Goal: Transaction & Acquisition: Purchase product/service

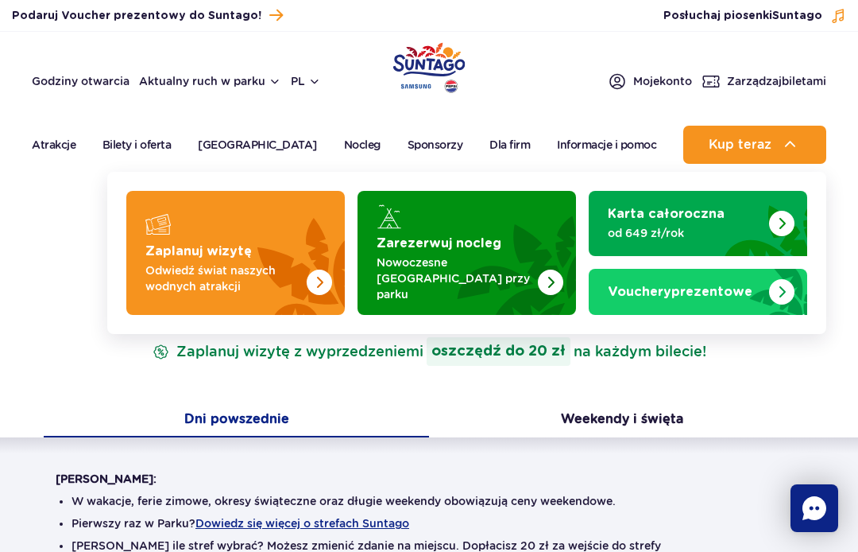
click at [229, 229] on img "Zaplanuj wizytę" at bounding box center [282, 253] width 126 height 124
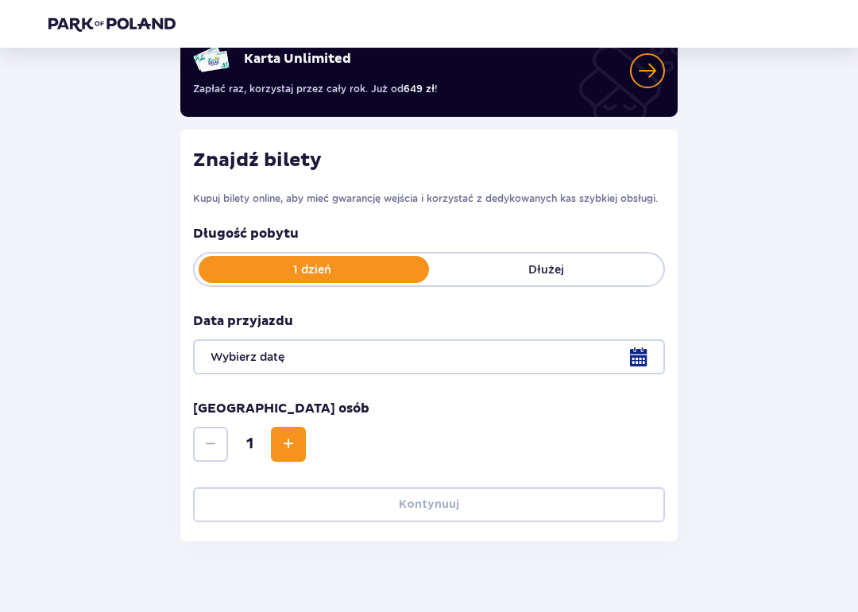
scroll to position [154, 0]
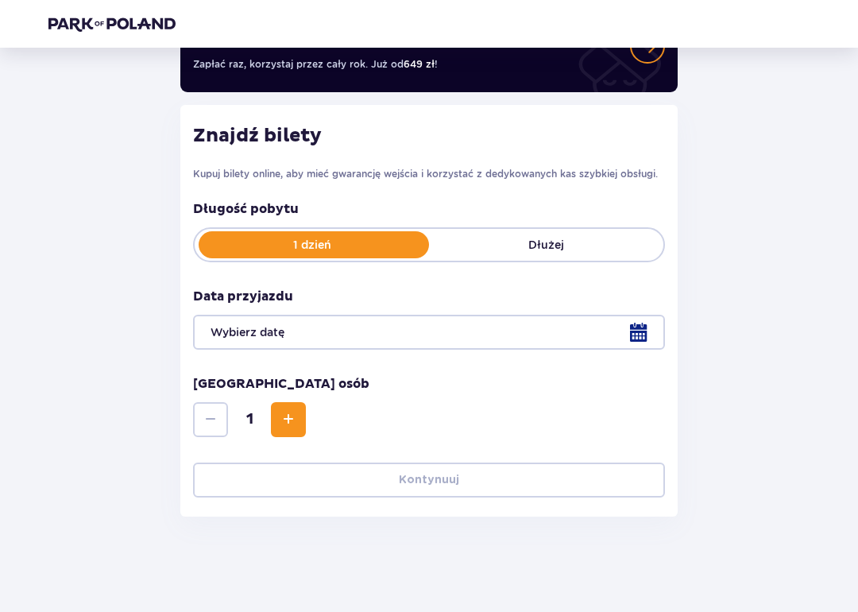
click at [645, 323] on div at bounding box center [429, 332] width 472 height 35
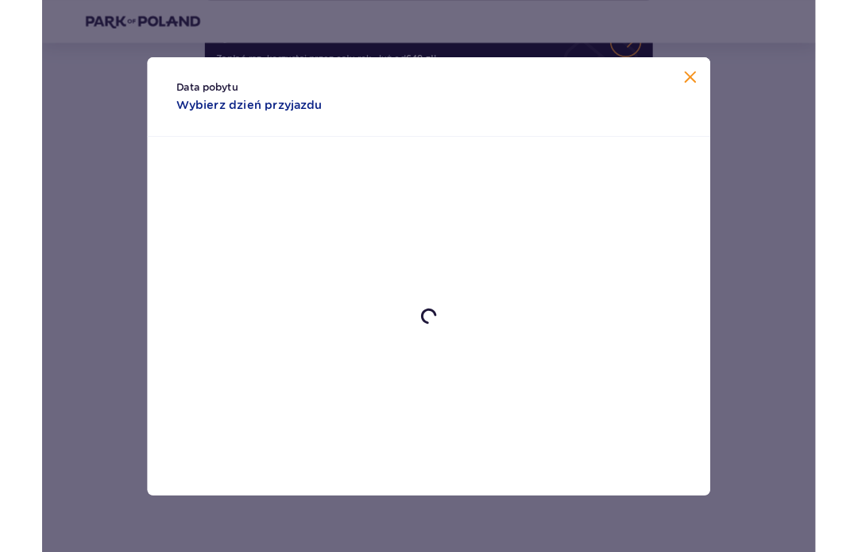
scroll to position [215, 0]
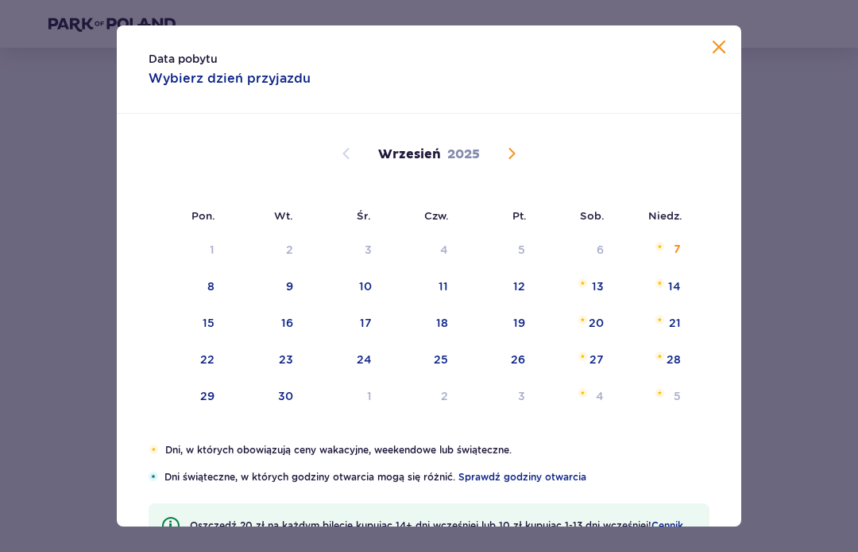
click at [676, 401] on div "5" at bounding box center [677, 396] width 7 height 16
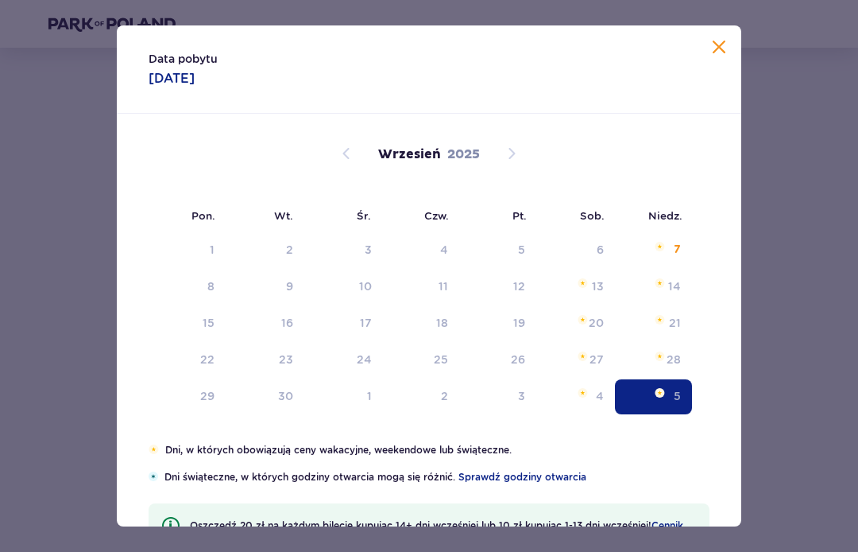
type input "05.10.25"
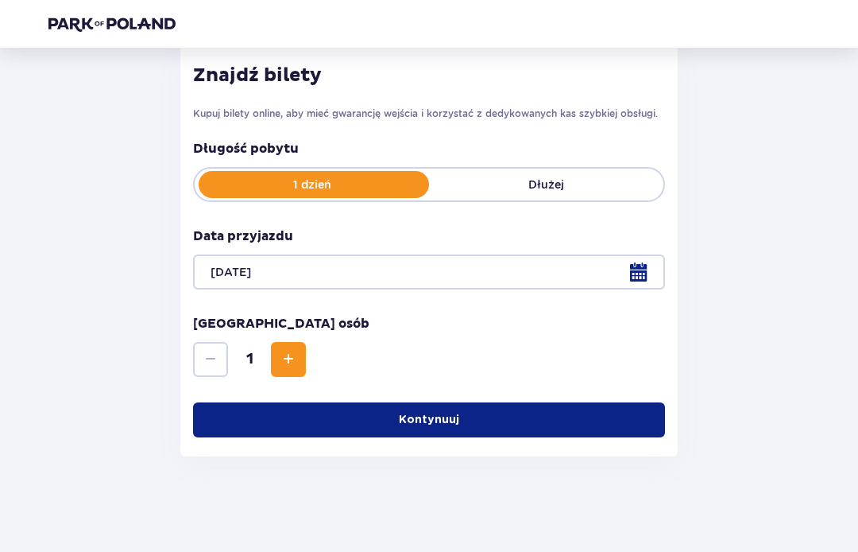
scroll to position [184, 0]
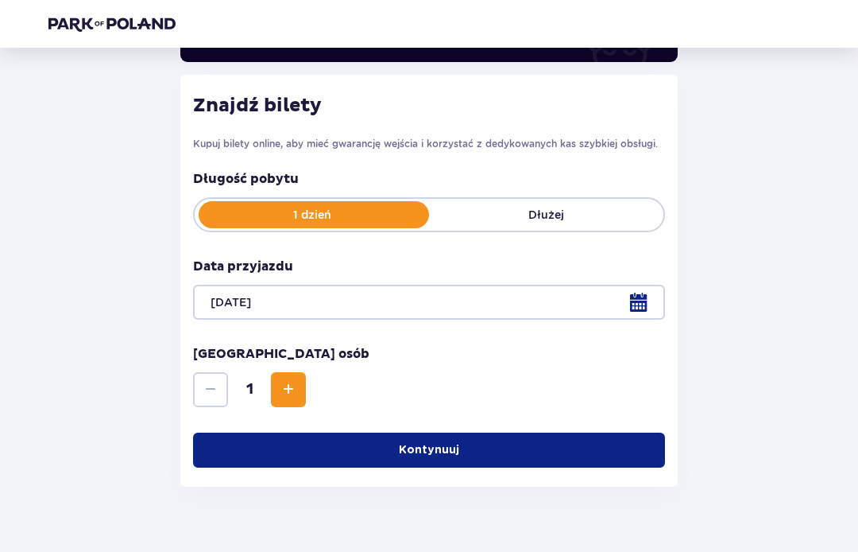
click at [291, 397] on span "Increase" at bounding box center [288, 389] width 19 height 19
click at [279, 385] on span "Increase" at bounding box center [288, 389] width 19 height 19
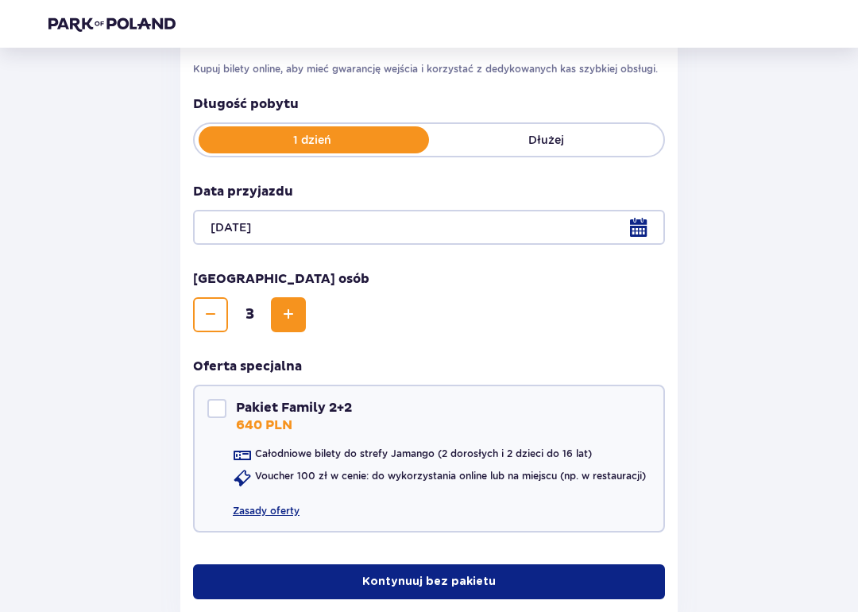
scroll to position [261, 0]
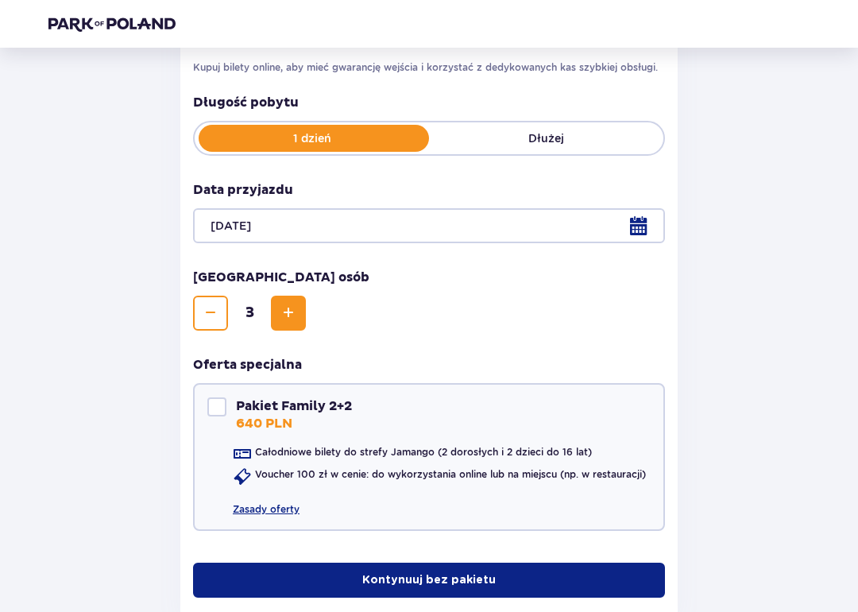
click at [289, 317] on span "Increase" at bounding box center [288, 313] width 19 height 19
click at [296, 327] on button "Increase" at bounding box center [288, 313] width 35 height 35
click at [291, 321] on span "Increase" at bounding box center [288, 313] width 19 height 19
click at [281, 316] on span "Increase" at bounding box center [288, 313] width 19 height 19
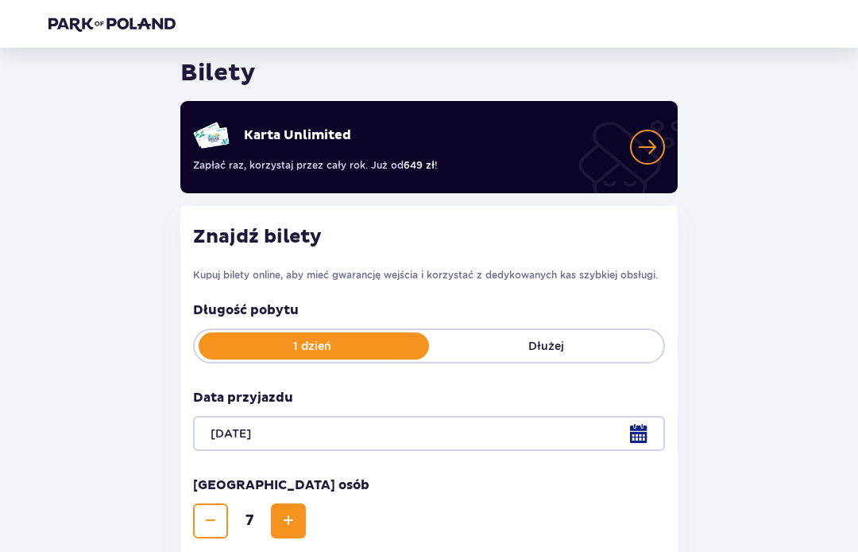
scroll to position [0, 0]
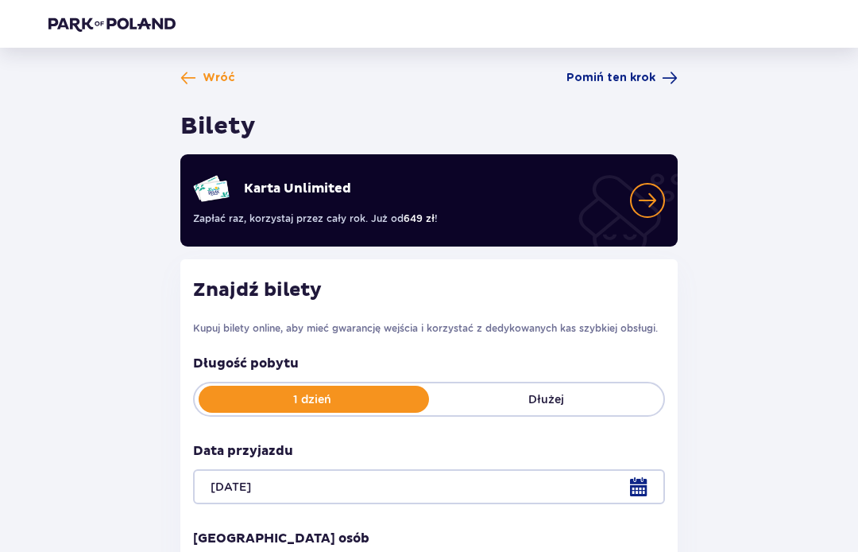
click at [331, 391] on p "1 dzień" at bounding box center [312, 399] width 234 height 16
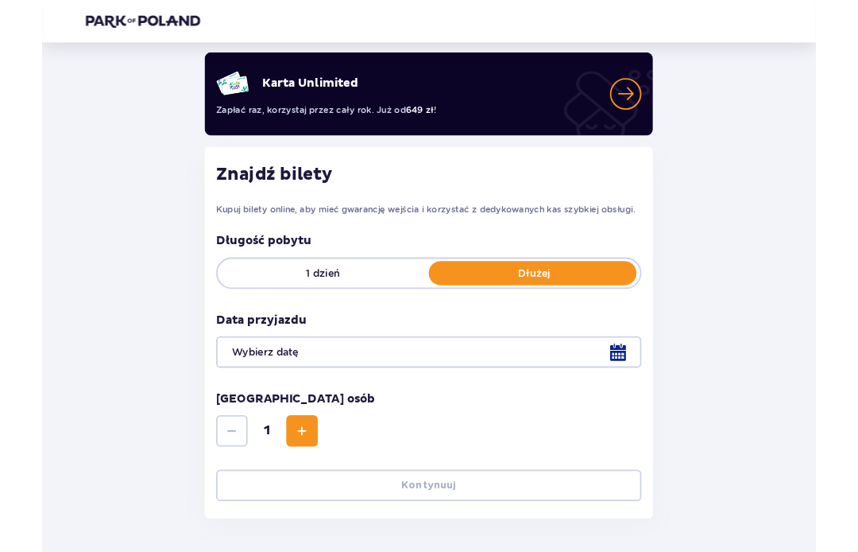
scroll to position [154, 0]
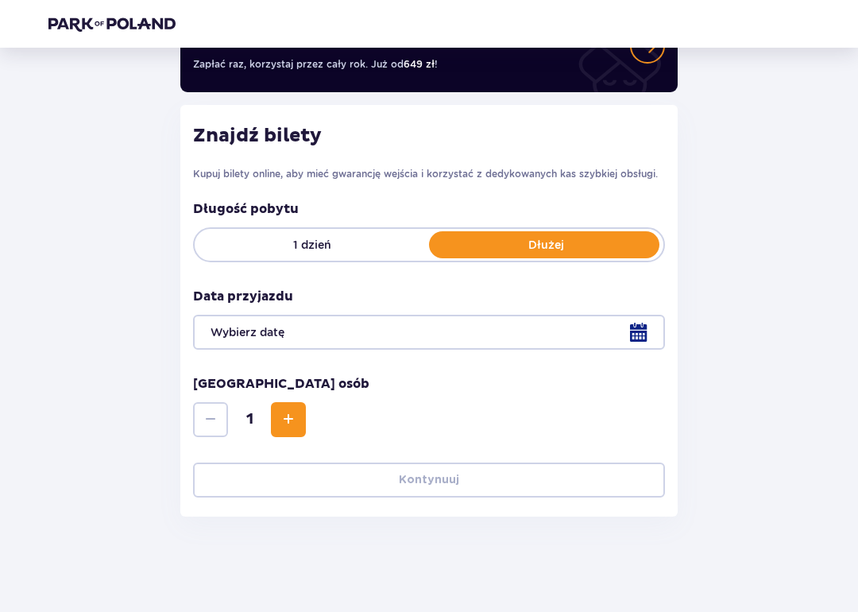
click at [225, 333] on div at bounding box center [429, 332] width 472 height 35
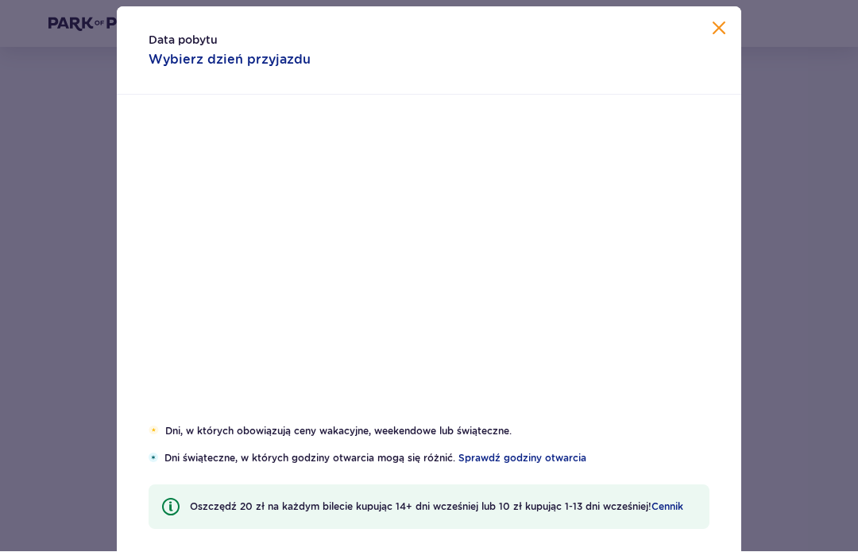
scroll to position [215, 0]
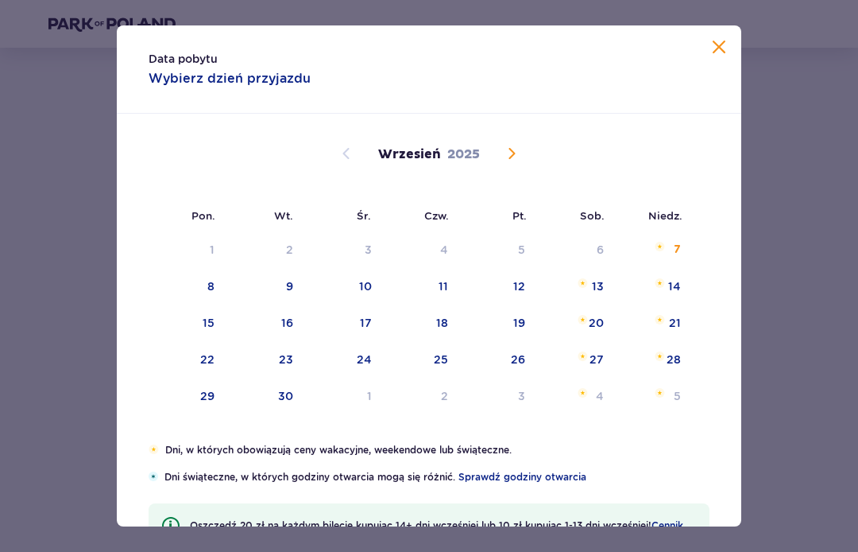
click at [511, 153] on span "Calendar" at bounding box center [511, 153] width 19 height 19
click at [678, 227] on li "Niedz." at bounding box center [655, 214] width 78 height 35
click at [664, 244] on img "Choose niedziela, 5 października 2025 as your check-in date. It’s available." at bounding box center [660, 247] width 10 height 10
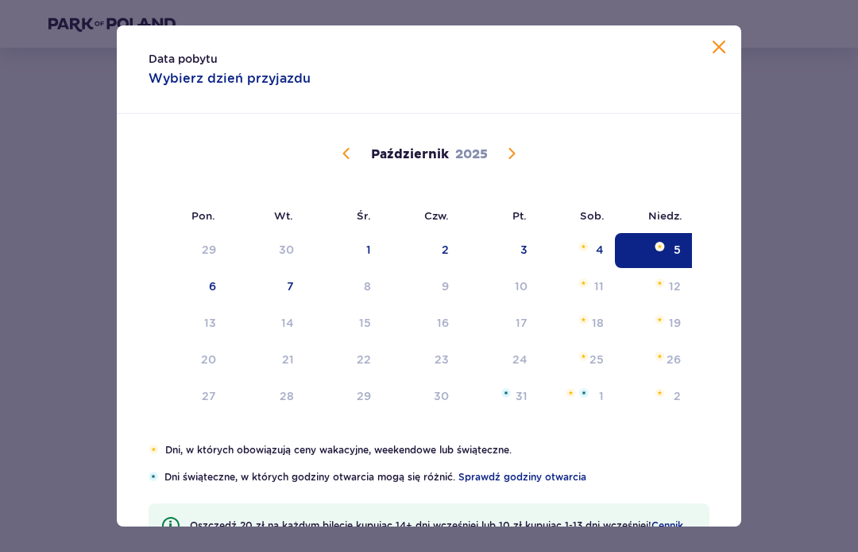
scroll to position [0, 0]
click at [719, 42] on span at bounding box center [719, 47] width 19 height 19
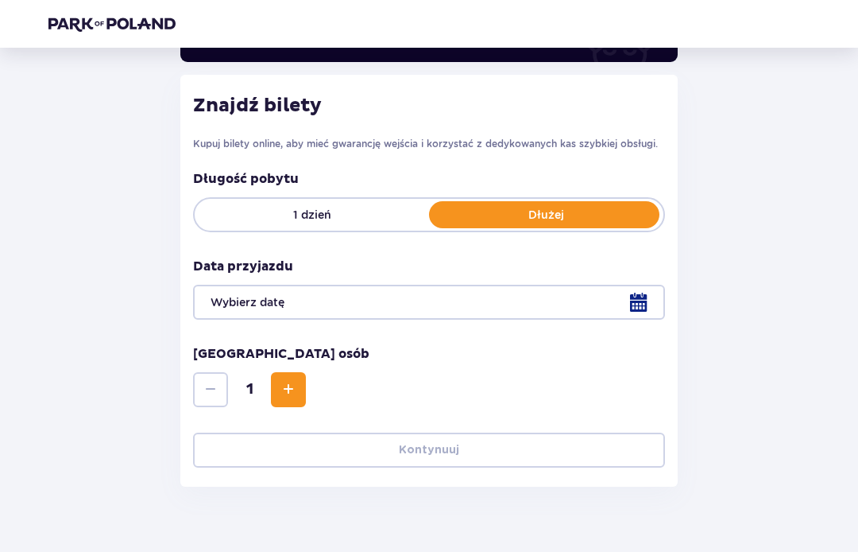
click at [217, 294] on div at bounding box center [429, 302] width 472 height 35
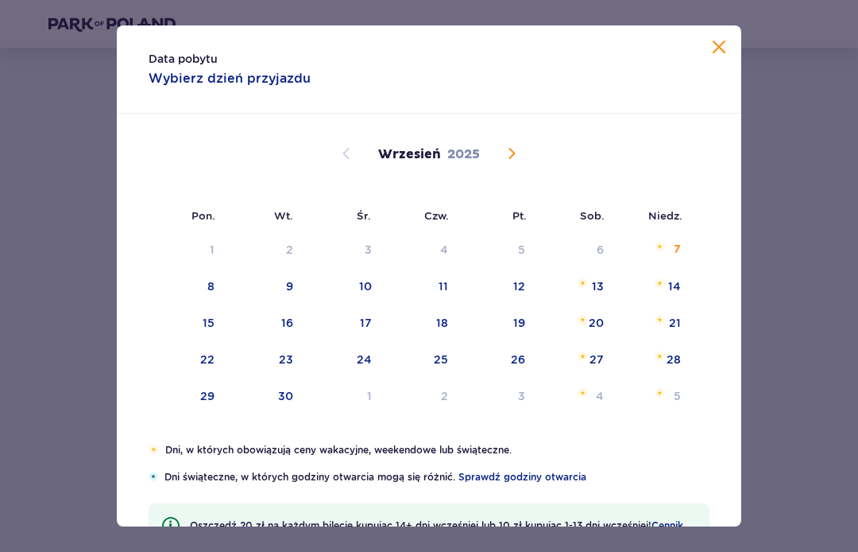
click at [672, 393] on div "5" at bounding box center [653, 396] width 77 height 35
click at [665, 393] on img "Selected as start date. niedziela, 5 października 2025" at bounding box center [660, 393] width 10 height 10
click at [671, 398] on div "Pon. Wt. Śr. Czw. Pt. Sob. Niedz. Sierpień 2025 28 29 30 31 1 2 3 4 5 6 7 8 9 1…" at bounding box center [429, 278] width 625 height 329
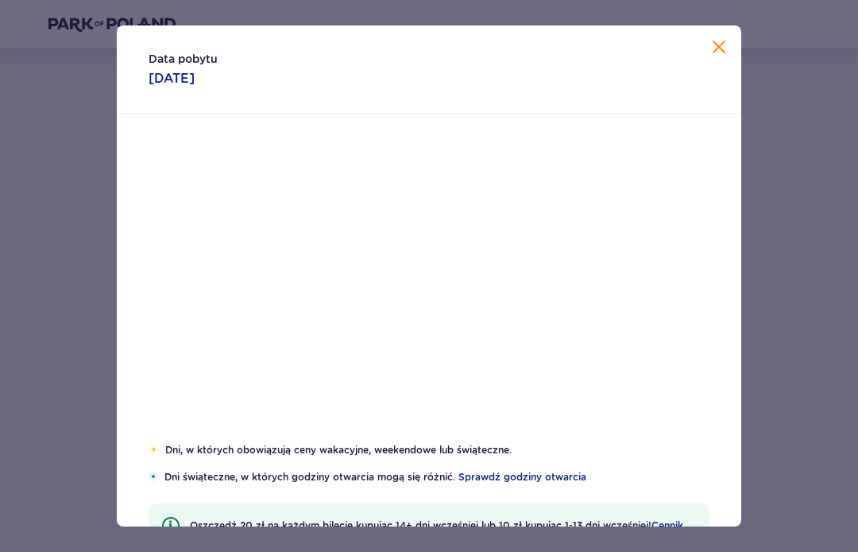
type input "[DATE]"
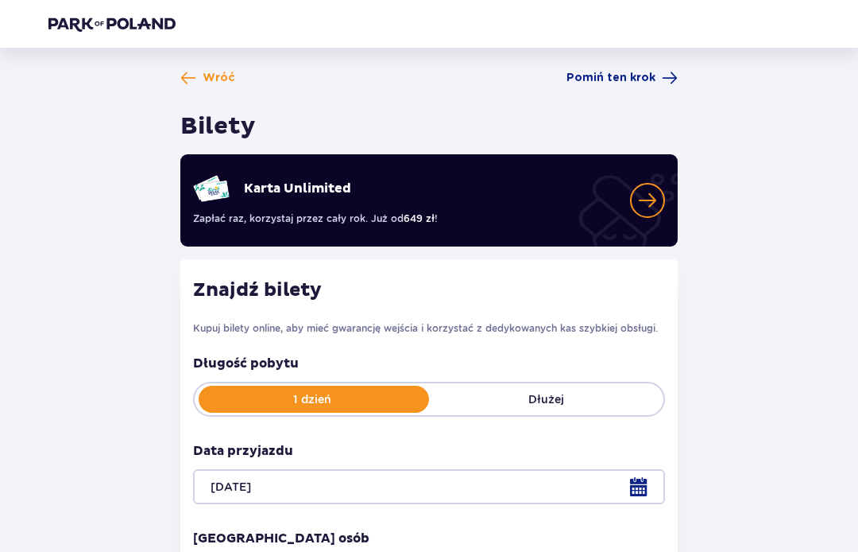
click at [199, 79] on span "Wróć" at bounding box center [207, 78] width 55 height 16
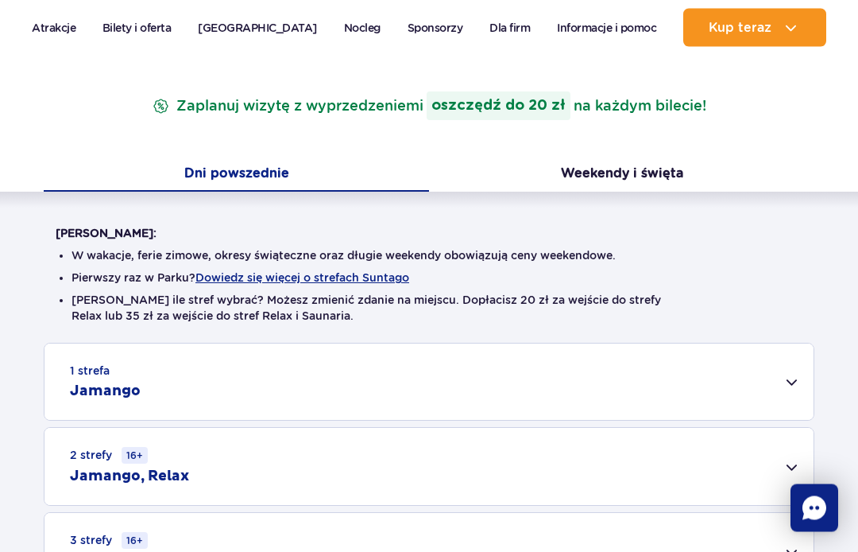
scroll to position [243, 0]
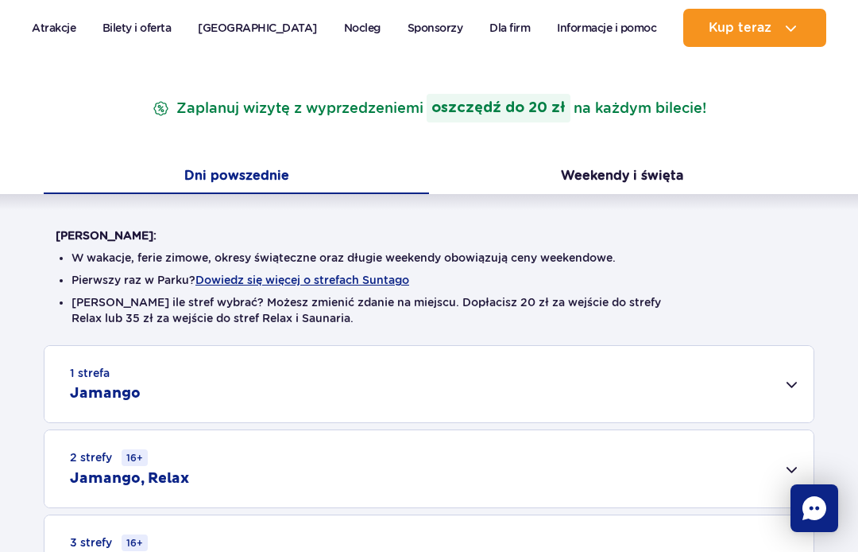
click at [595, 184] on button "Weekendy i święta" at bounding box center [621, 177] width 385 height 33
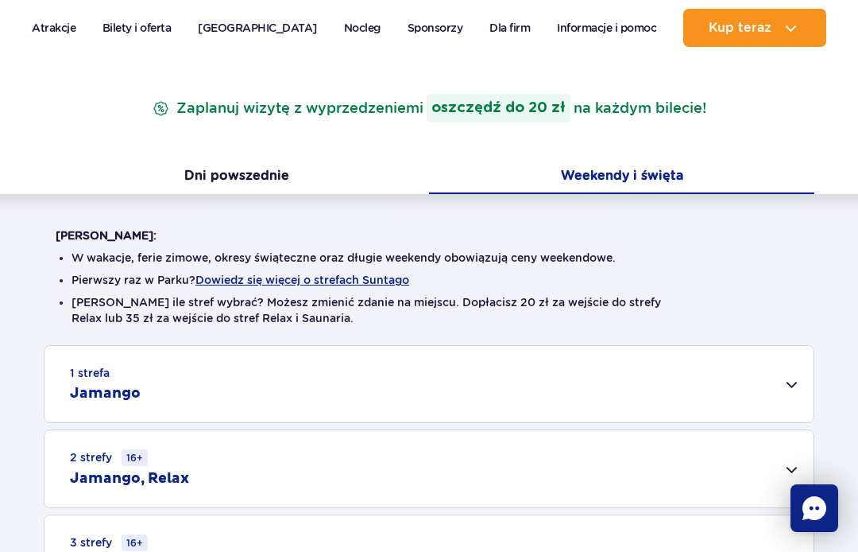
click at [800, 390] on div "1 strefa Jamango" at bounding box center [429, 384] width 769 height 76
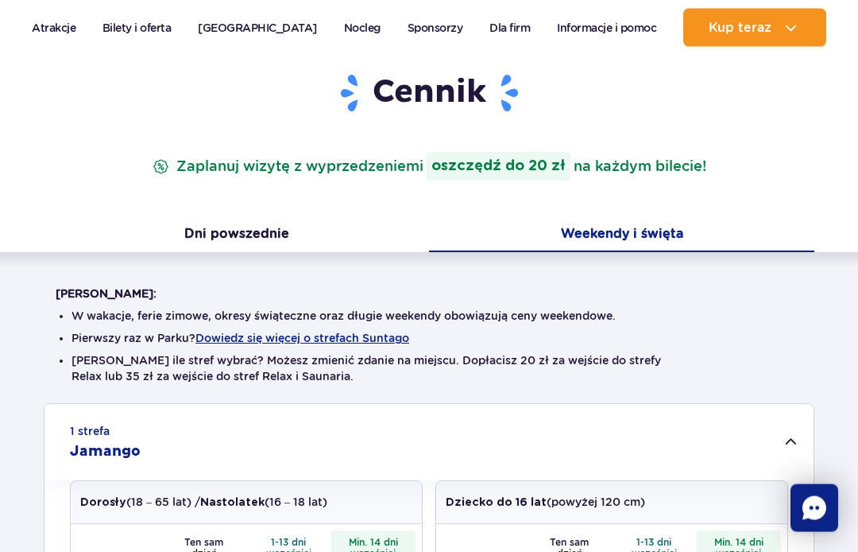
scroll to position [0, 0]
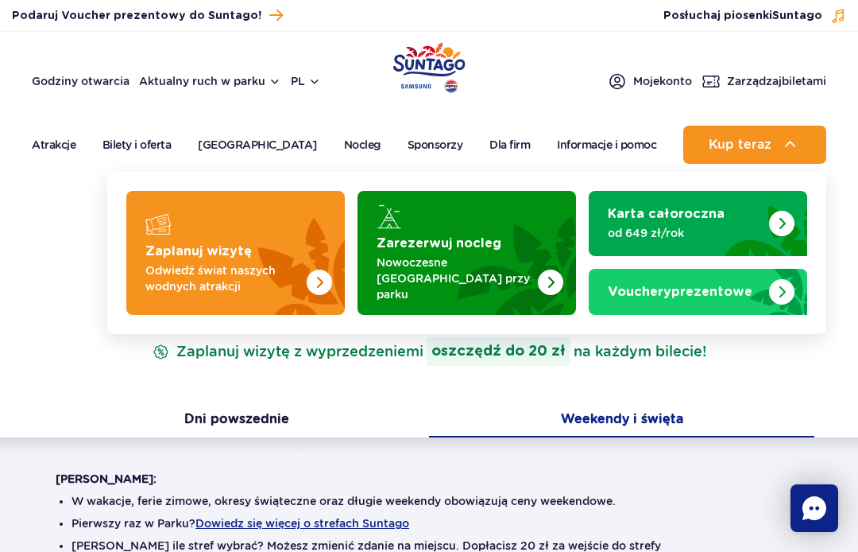
click at [258, 241] on img "Zaplanuj wizytę" at bounding box center [282, 253] width 126 height 124
click at [325, 277] on img "Zaplanuj wizytę" at bounding box center [319, 281] width 25 height 25
click at [316, 279] on img "Zaplanuj wizytę" at bounding box center [319, 281] width 25 height 25
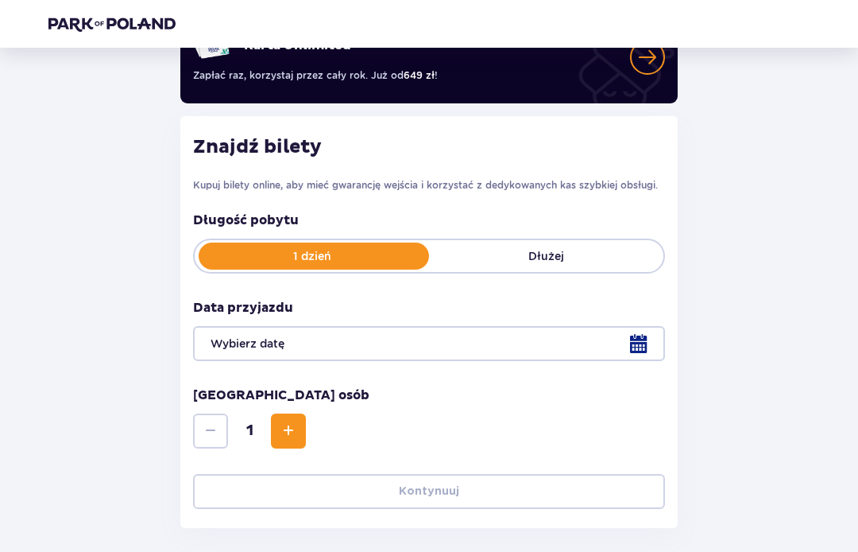
scroll to position [142, 0]
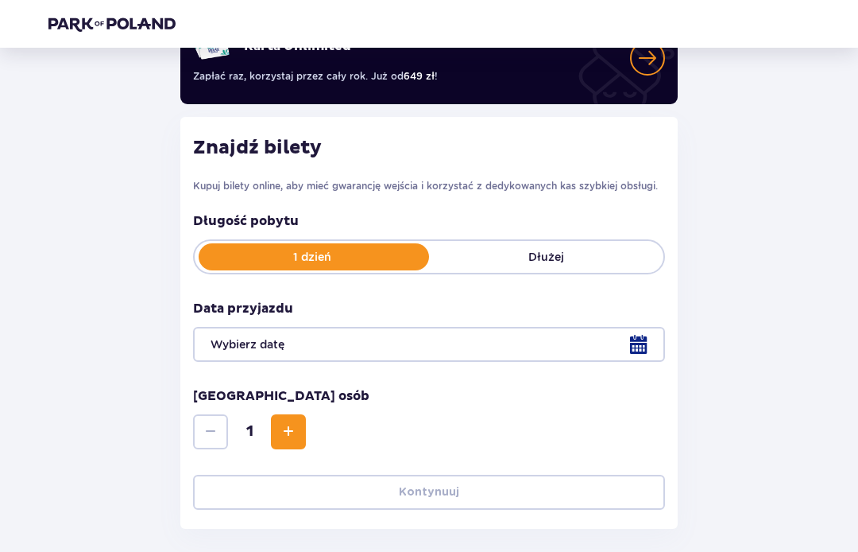
click at [640, 336] on div at bounding box center [429, 344] width 472 height 35
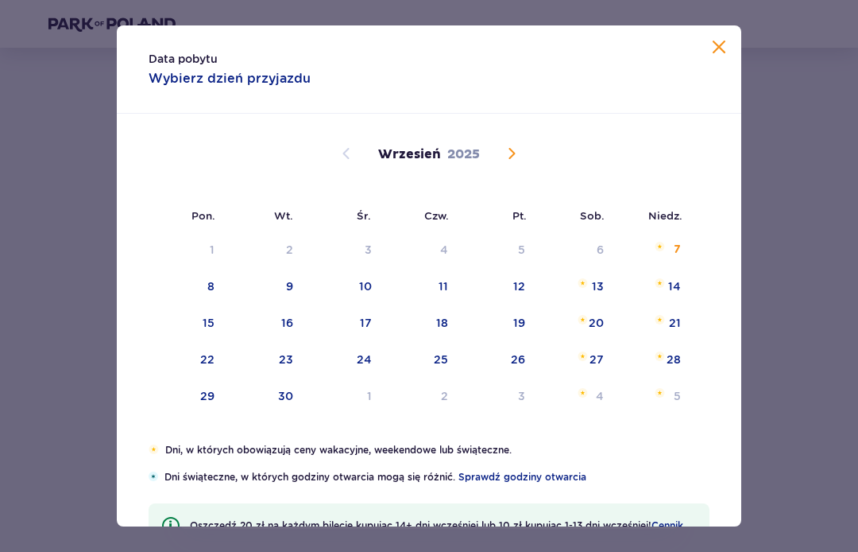
click at [667, 387] on div "5" at bounding box center [653, 396] width 77 height 35
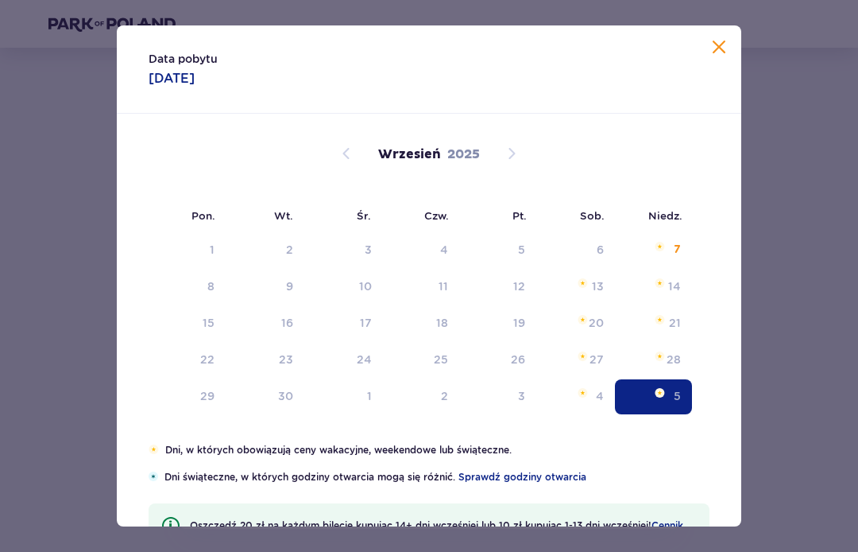
type input "[DATE]"
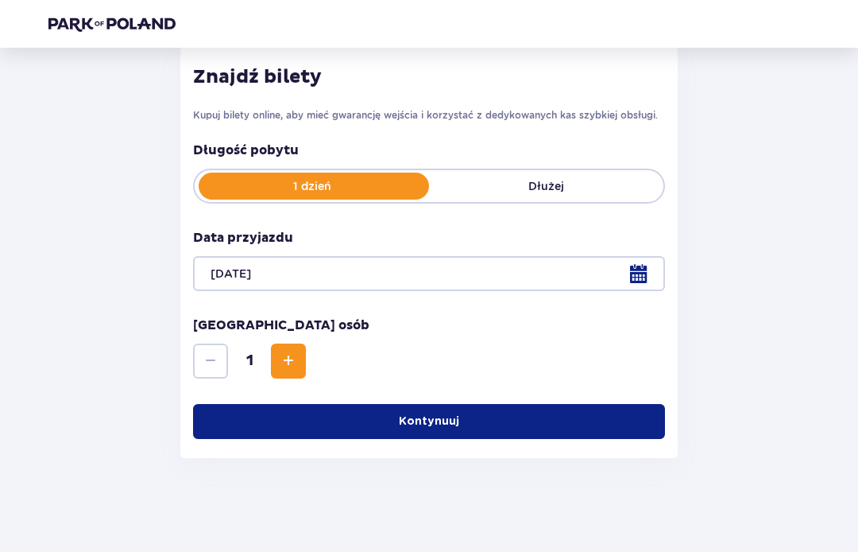
click at [680, 398] on div "Wróć Pomiń ten krok Bilety Karta Unlimited Zapłać raz, korzystaj przez cały rok…" at bounding box center [429, 157] width 523 height 601
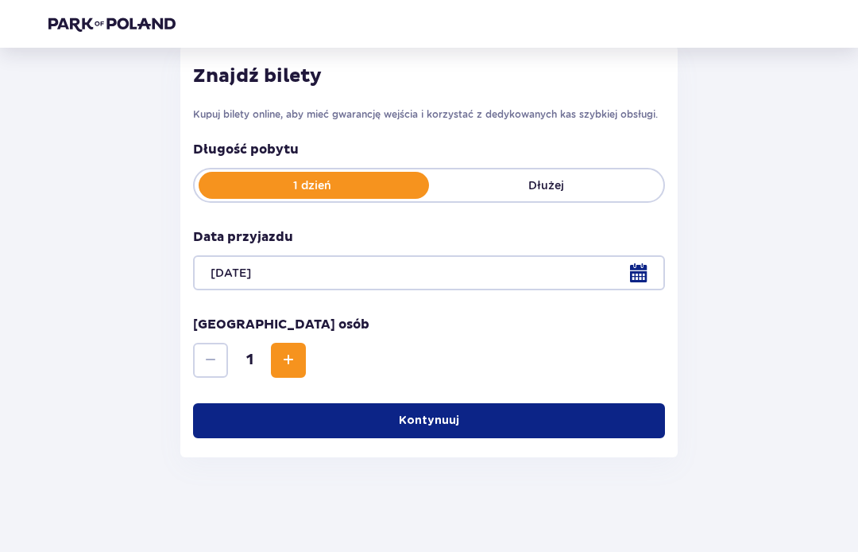
scroll to position [215, 0]
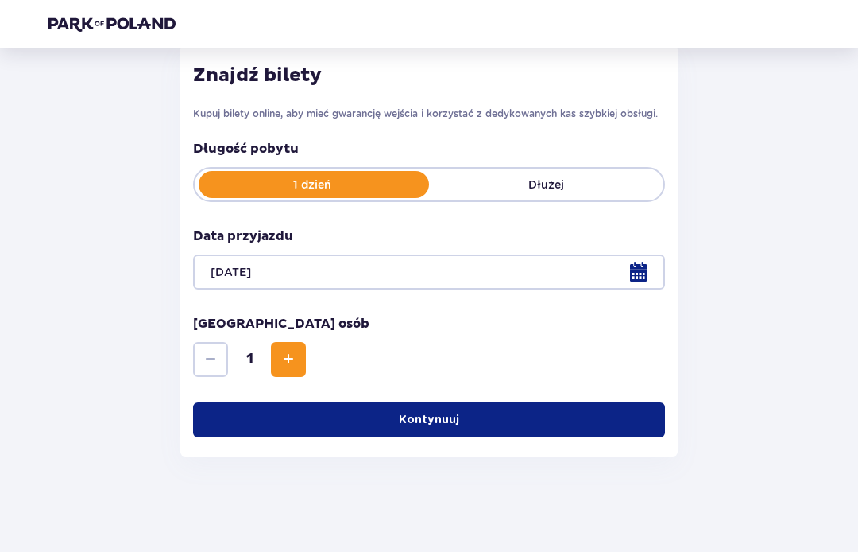
click at [289, 364] on span "Increase" at bounding box center [288, 359] width 19 height 19
click at [298, 358] on button "Increase" at bounding box center [288, 359] width 35 height 35
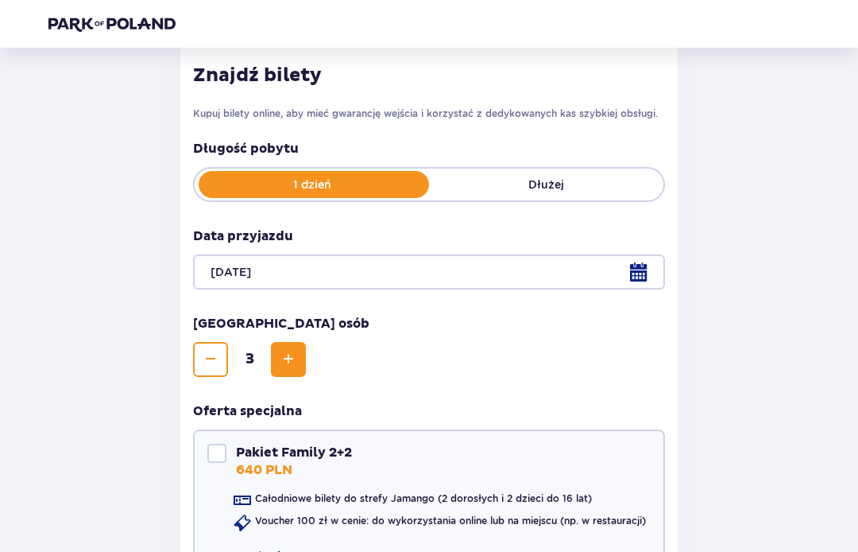
click at [297, 362] on span "Increase" at bounding box center [288, 359] width 19 height 19
click at [294, 356] on span "Increase" at bounding box center [288, 359] width 19 height 19
click at [293, 357] on span "Increase" at bounding box center [288, 359] width 19 height 19
click at [295, 357] on span "Increase" at bounding box center [288, 359] width 19 height 19
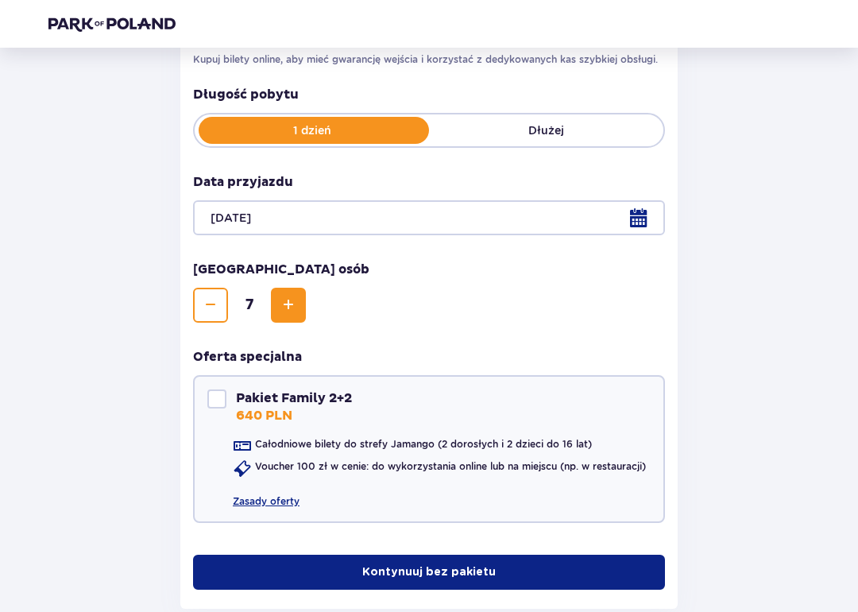
scroll to position [361, 0]
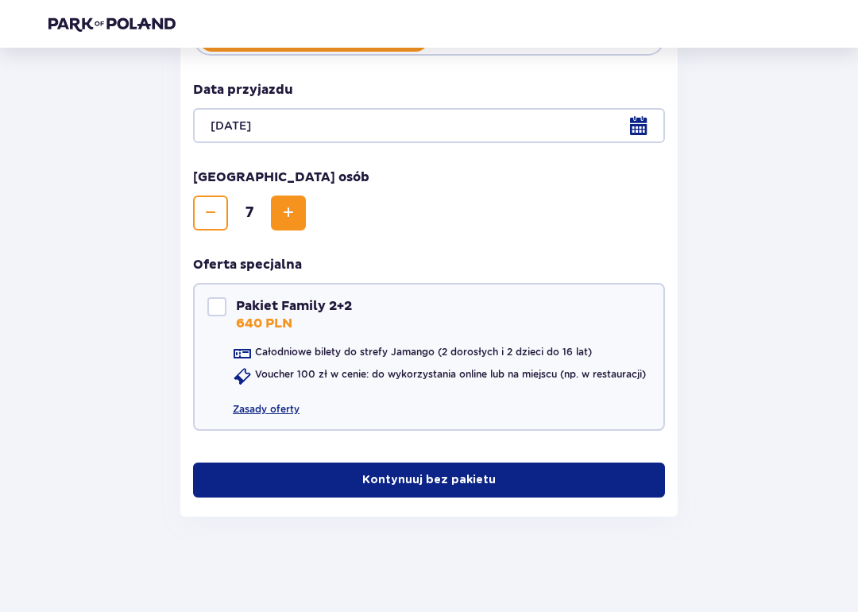
click at [424, 493] on button "Kontynuuj bez pakietu" at bounding box center [429, 480] width 472 height 35
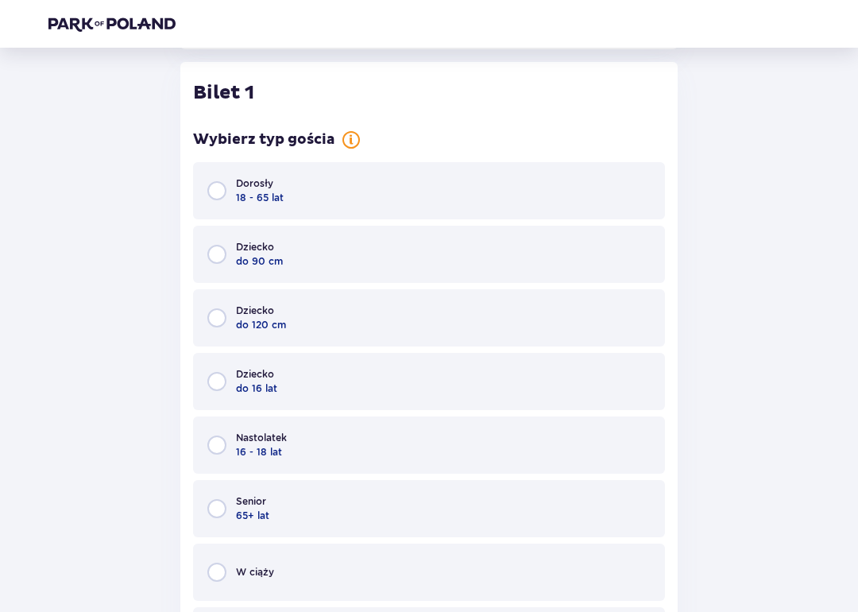
scroll to position [830, 0]
click at [215, 193] on input "radio" at bounding box center [216, 189] width 19 height 19
radio input "true"
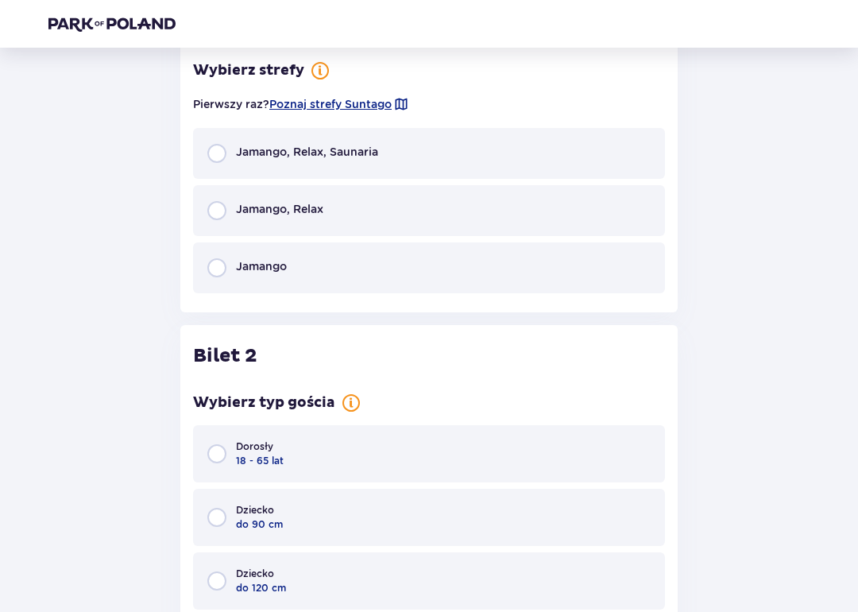
scroll to position [1458, 0]
click at [225, 149] on input "radio" at bounding box center [216, 152] width 19 height 19
radio input "true"
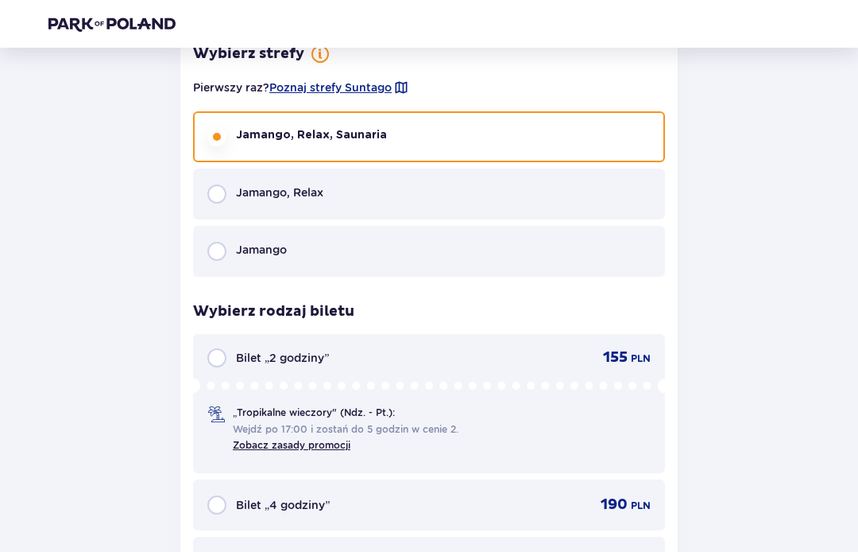
scroll to position [1474, 0]
click at [221, 258] on input "radio" at bounding box center [216, 251] width 19 height 19
radio input "true"
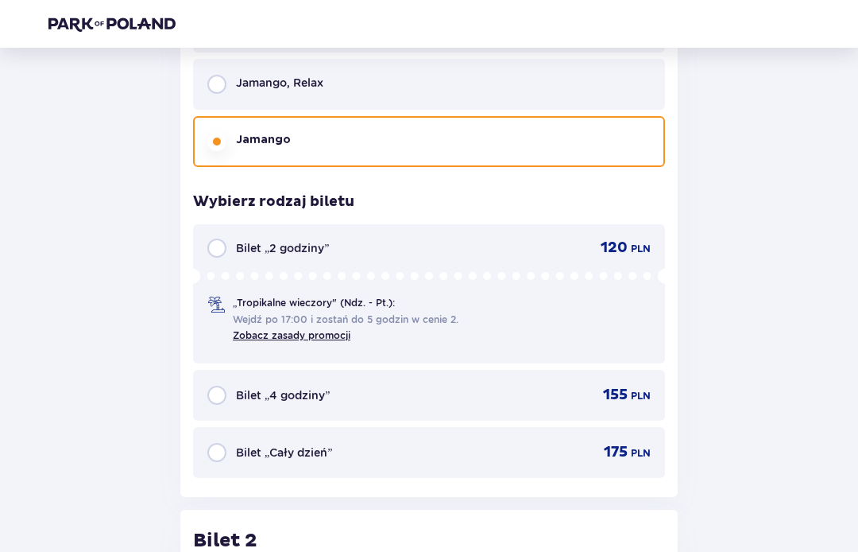
scroll to position [1584, 0]
click at [215, 454] on input "radio" at bounding box center [216, 451] width 19 height 19
radio input "true"
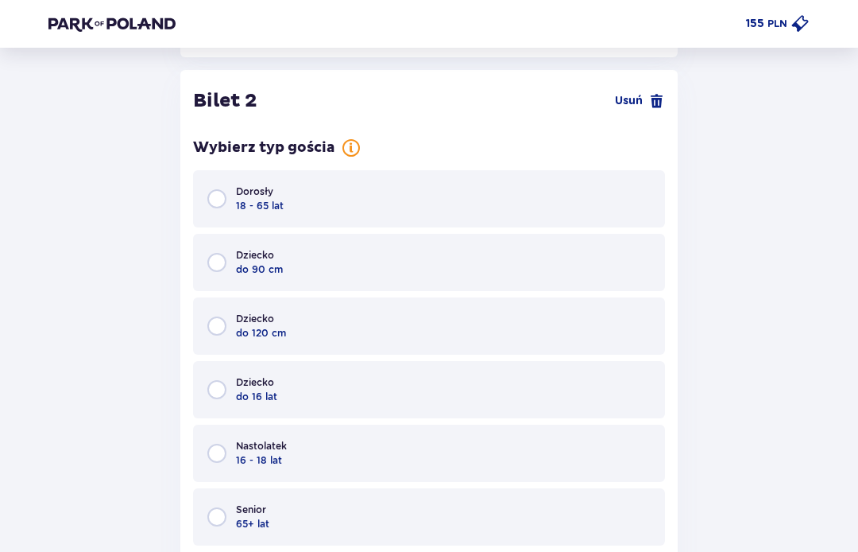
scroll to position [2028, 0]
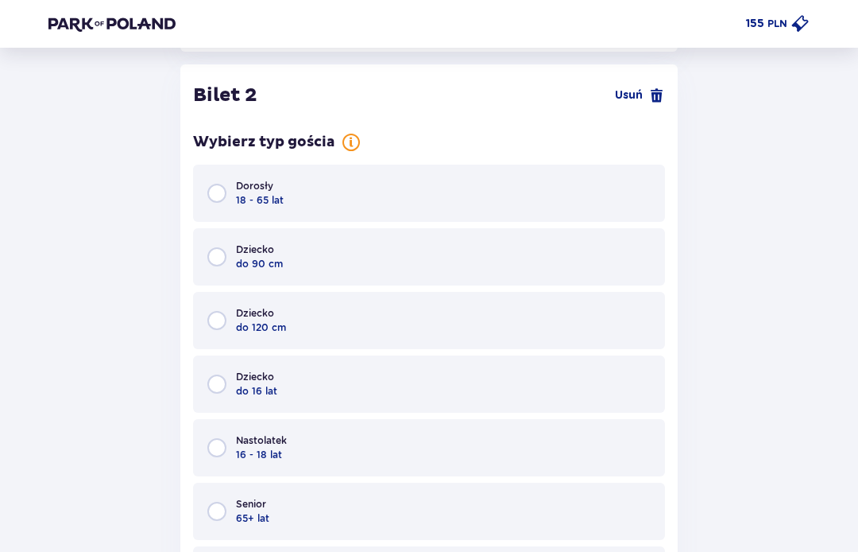
click at [214, 194] on input "radio" at bounding box center [216, 193] width 19 height 19
radio input "true"
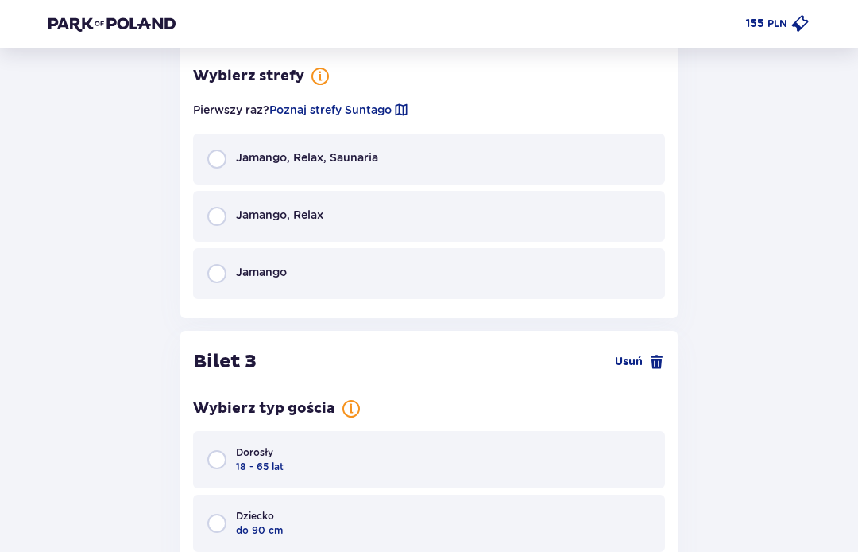
scroll to position [2656, 0]
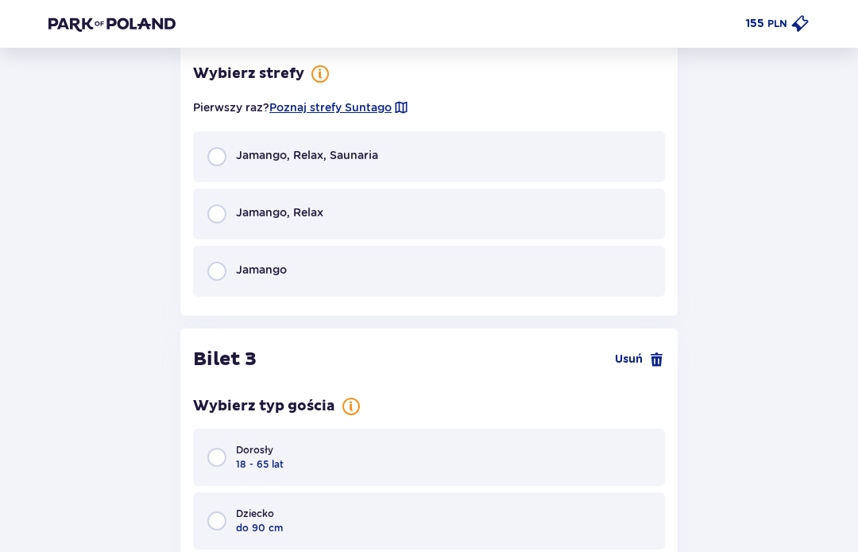
click at [215, 274] on input "radio" at bounding box center [216, 270] width 19 height 19
radio input "true"
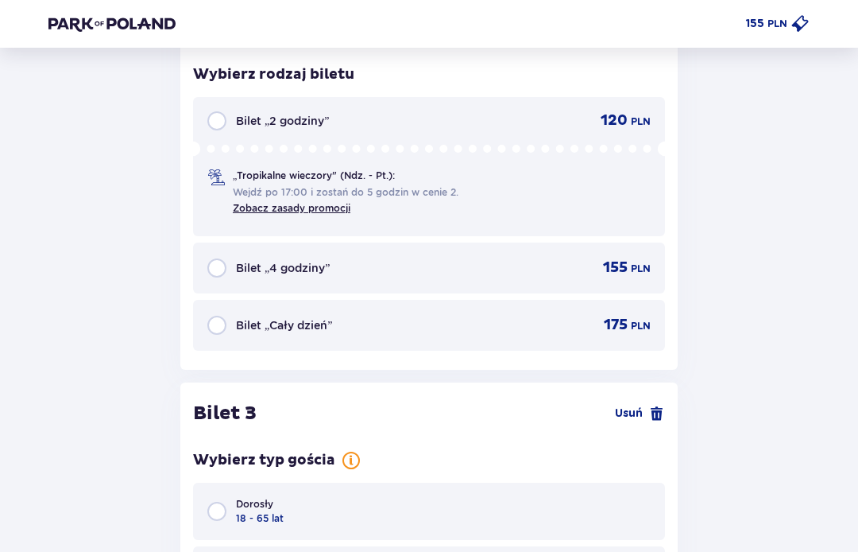
scroll to position [2914, 0]
click at [207, 320] on input "radio" at bounding box center [216, 324] width 19 height 19
radio input "true"
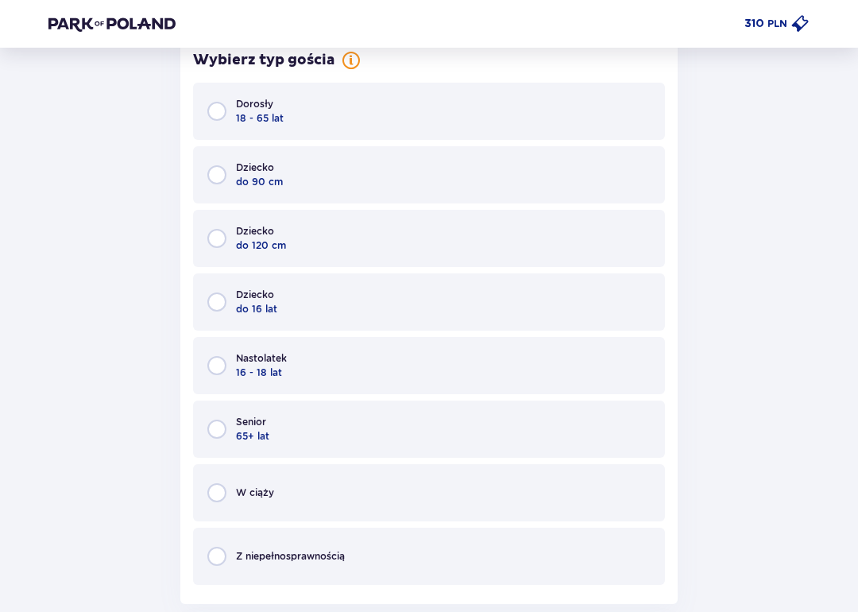
scroll to position [3313, 0]
click at [215, 299] on input "radio" at bounding box center [216, 301] width 19 height 19
radio input "true"
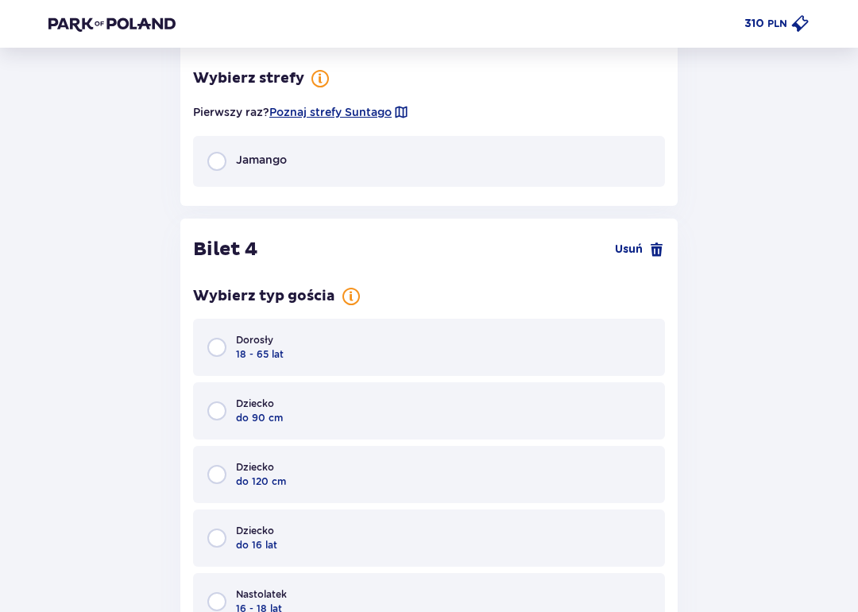
scroll to position [3856, 0]
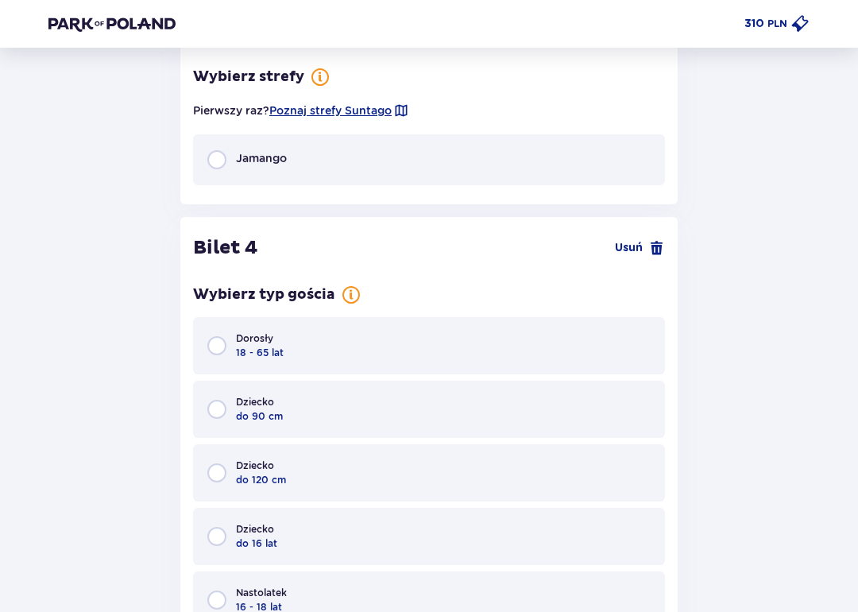
click at [238, 157] on p "Jamango" at bounding box center [261, 158] width 51 height 16
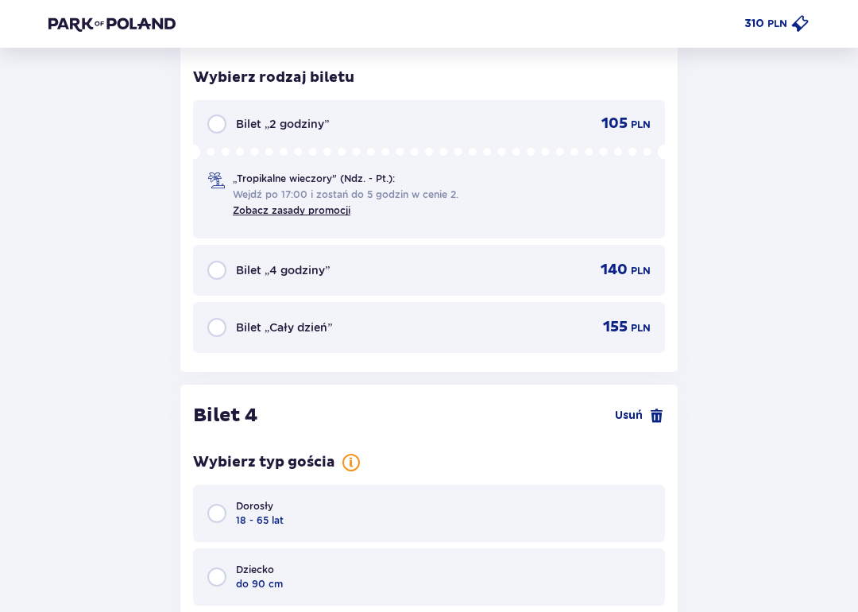
scroll to position [3999, 0]
click at [219, 327] on input "radio" at bounding box center [216, 326] width 19 height 19
radio input "true"
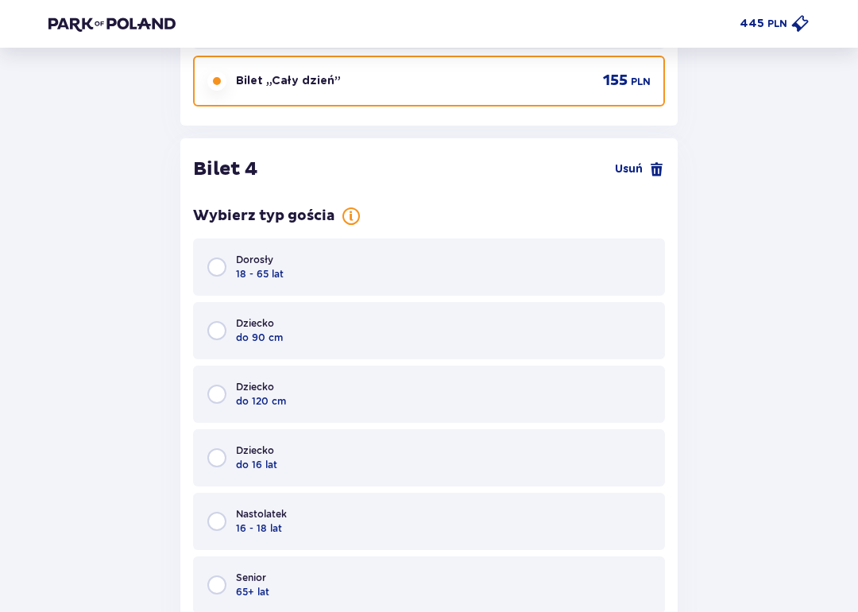
scroll to position [4313, 0]
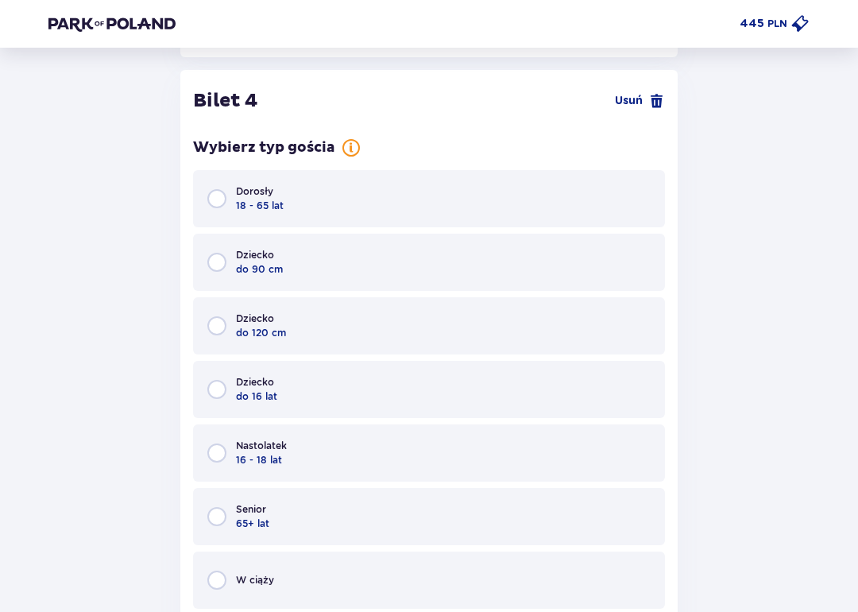
click at [204, 320] on div "Dziecko do 120 cm" at bounding box center [429, 325] width 472 height 57
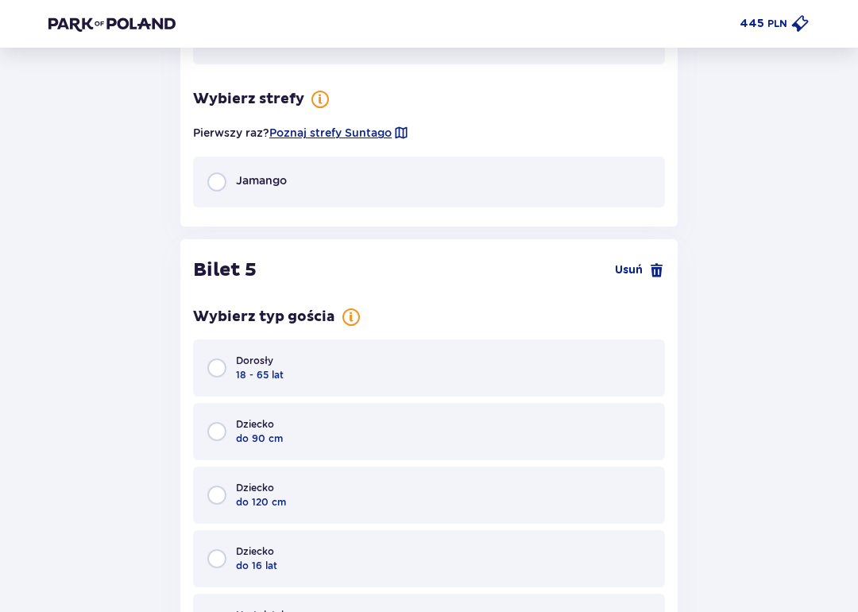
scroll to position [4941, 0]
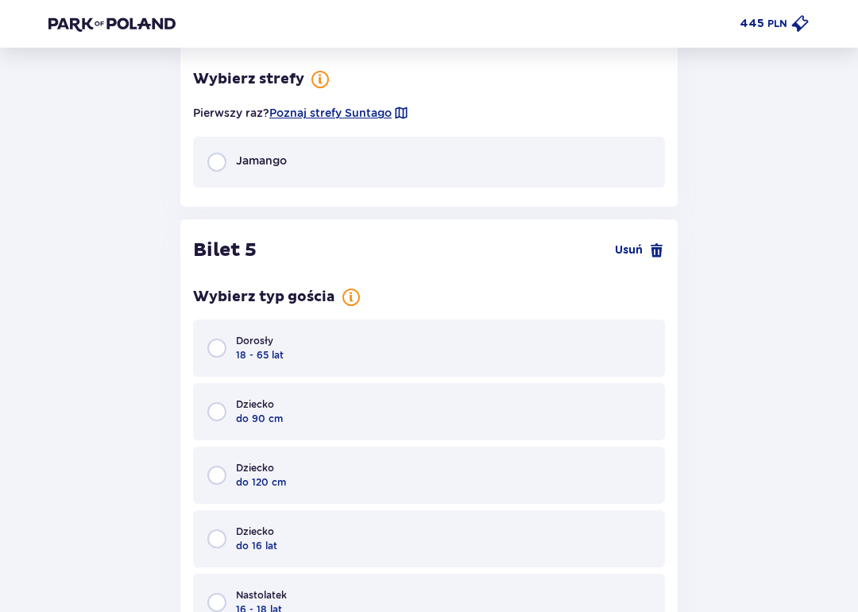
click at [226, 154] on input "radio" at bounding box center [216, 162] width 19 height 19
radio input "true"
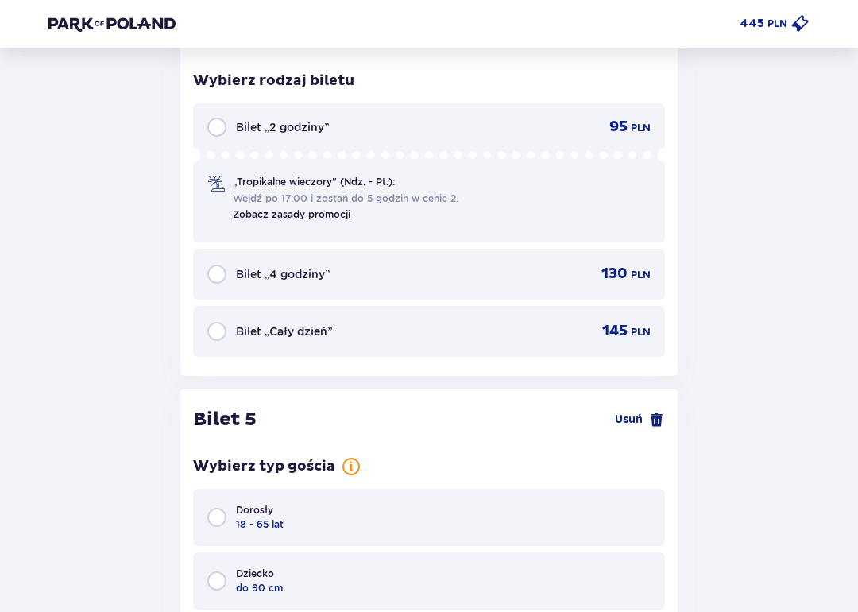
scroll to position [5084, 0]
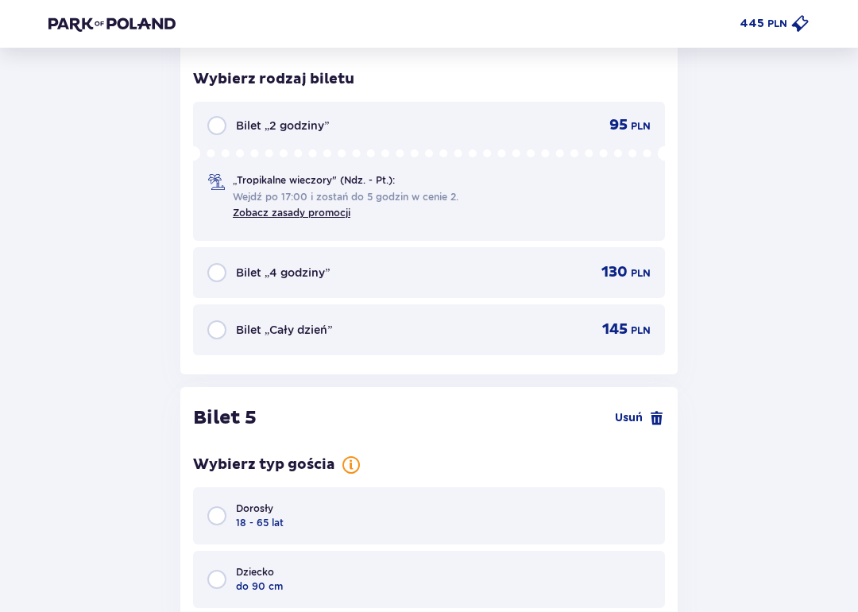
click at [223, 320] on input "radio" at bounding box center [216, 329] width 19 height 19
radio input "true"
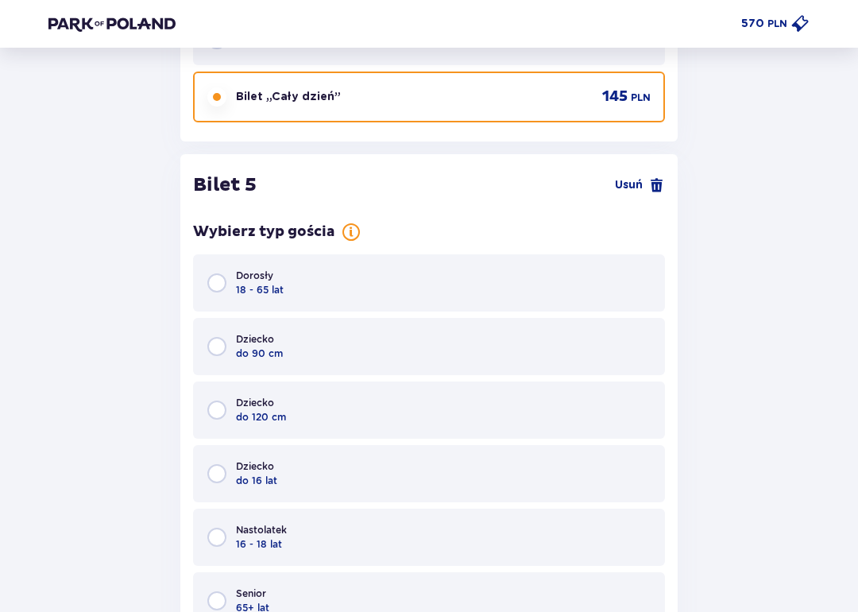
scroll to position [5398, 0]
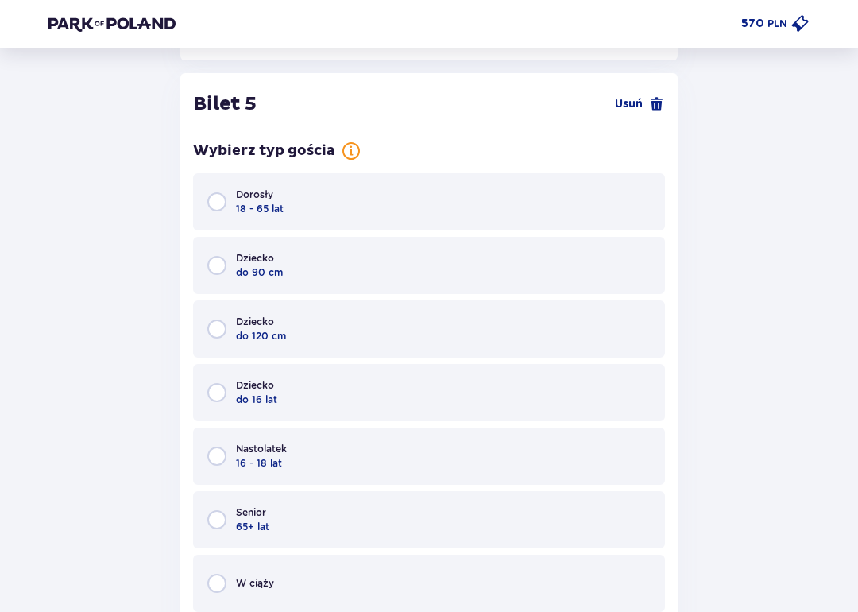
click at [212, 192] on input "radio" at bounding box center [216, 201] width 19 height 19
radio input "true"
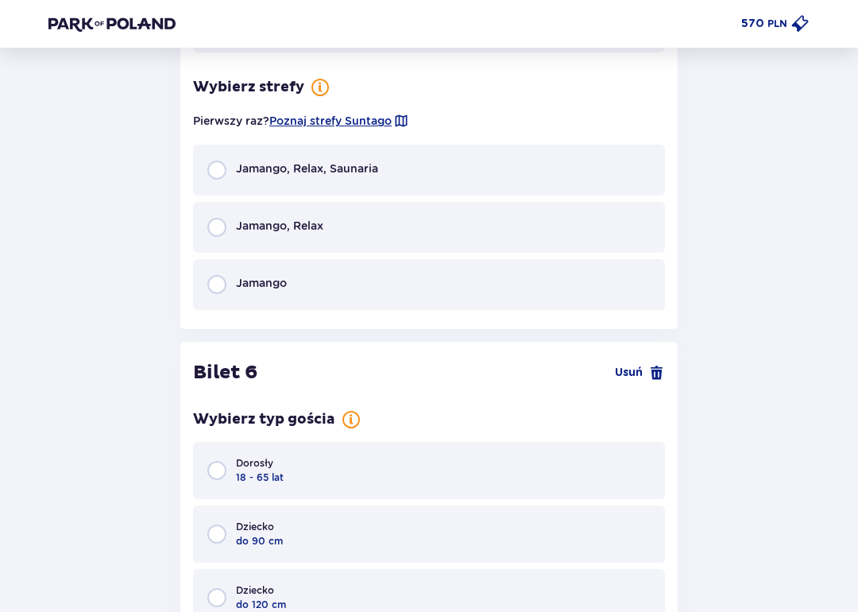
scroll to position [6025, 0]
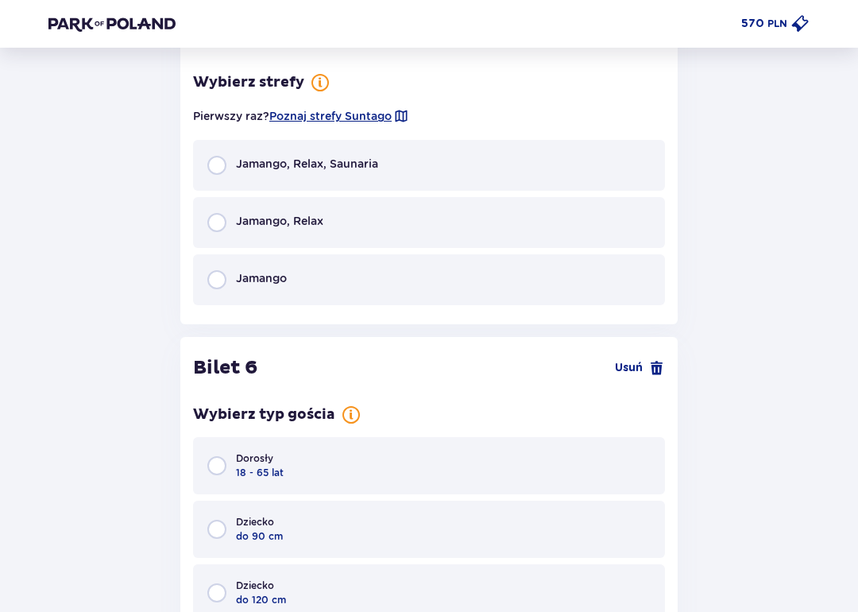
click at [216, 278] on input "radio" at bounding box center [216, 279] width 19 height 19
radio input "true"
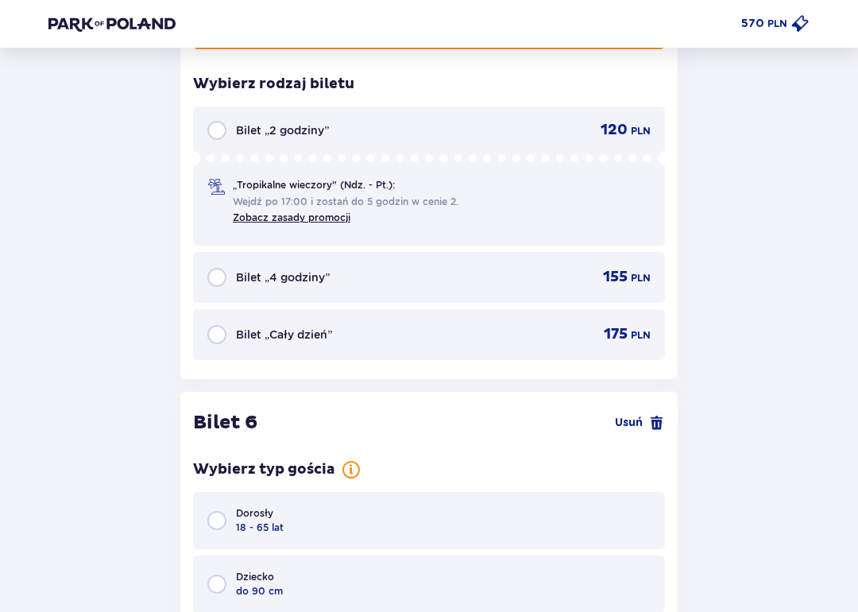
scroll to position [6283, 0]
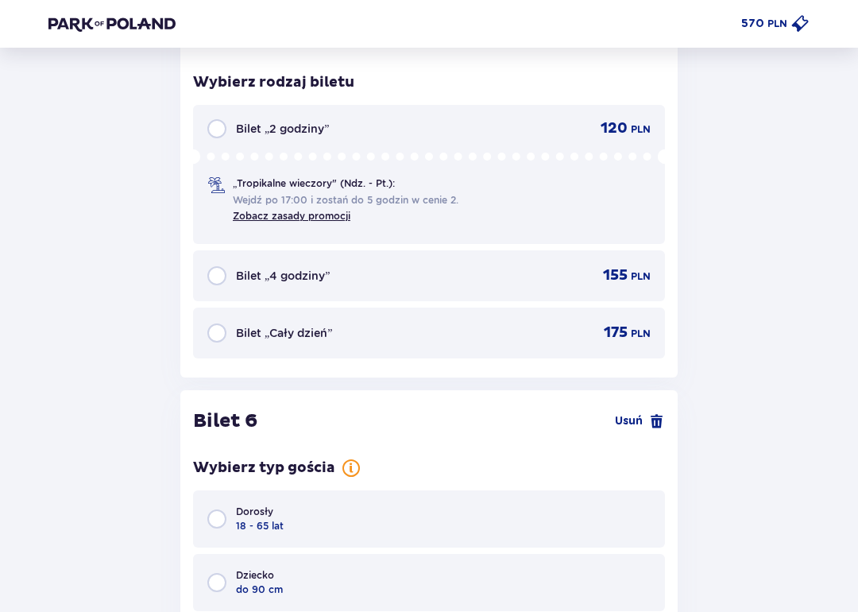
click at [215, 323] on input "radio" at bounding box center [216, 332] width 19 height 19
radio input "true"
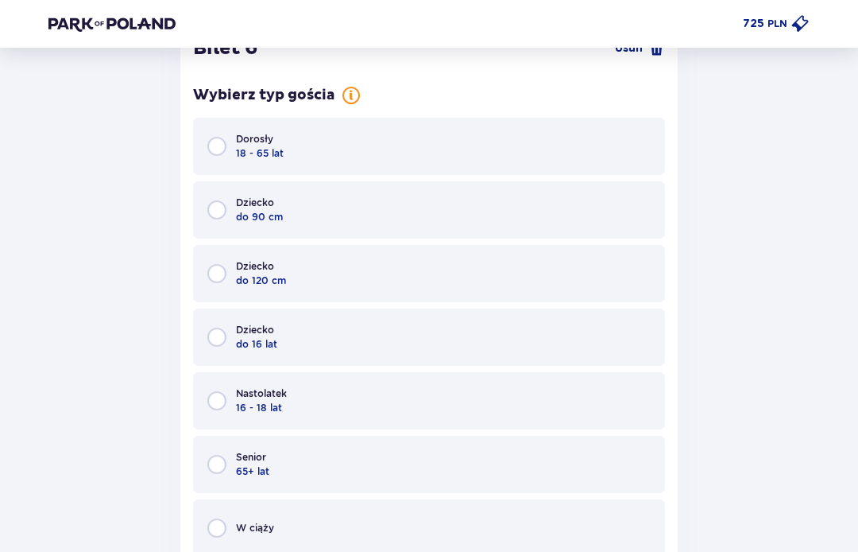
scroll to position [6654, 0]
click at [211, 329] on input "radio" at bounding box center [216, 338] width 19 height 19
radio input "true"
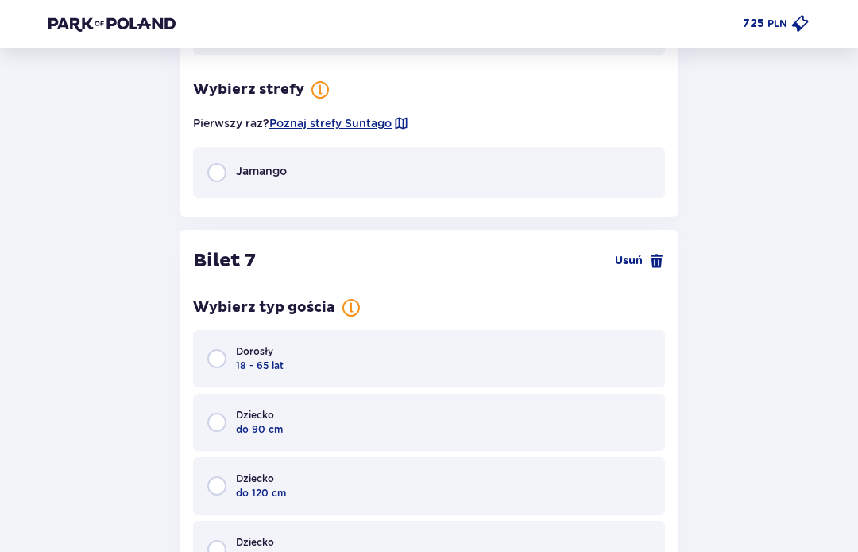
scroll to position [7224, 0]
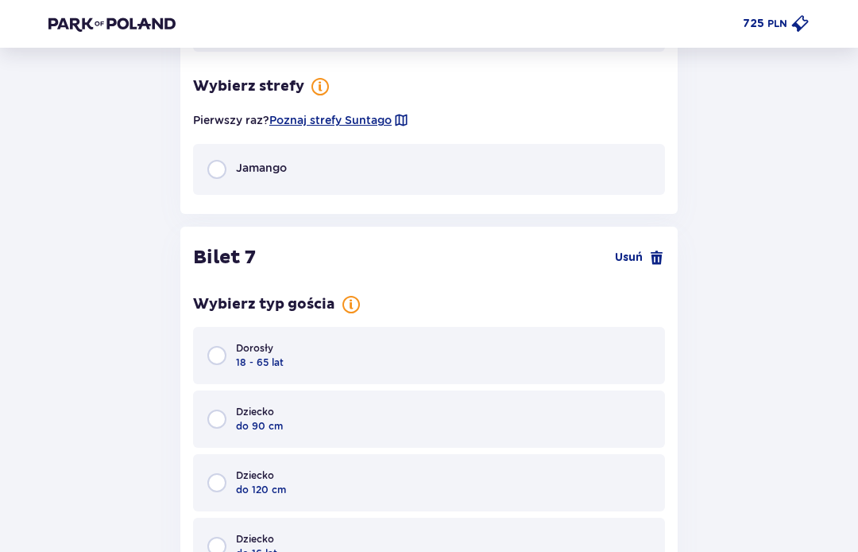
click at [224, 160] on input "radio" at bounding box center [216, 169] width 19 height 19
radio input "true"
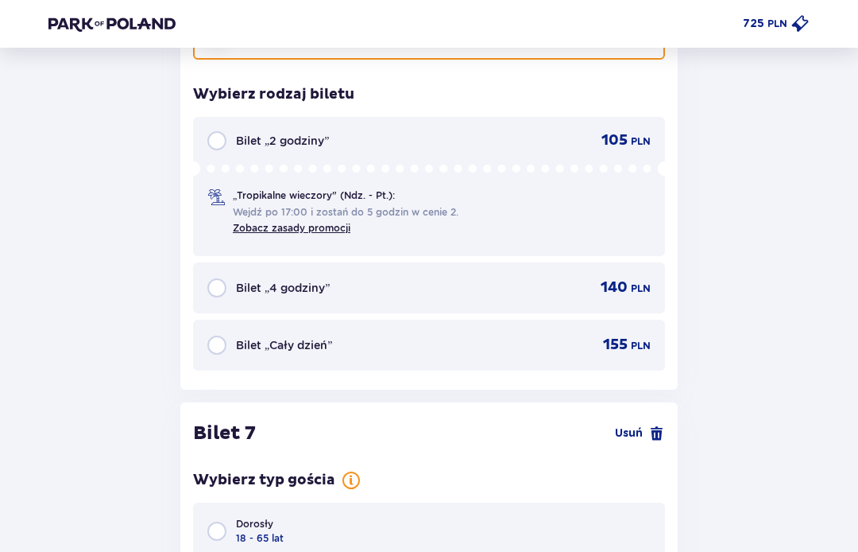
scroll to position [7367, 0]
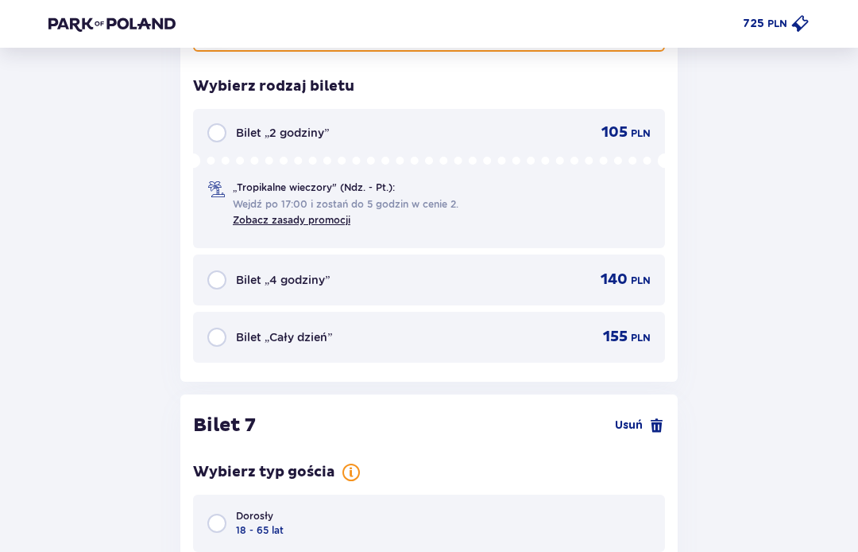
click at [214, 327] on input "radio" at bounding box center [216, 336] width 19 height 19
radio input "true"
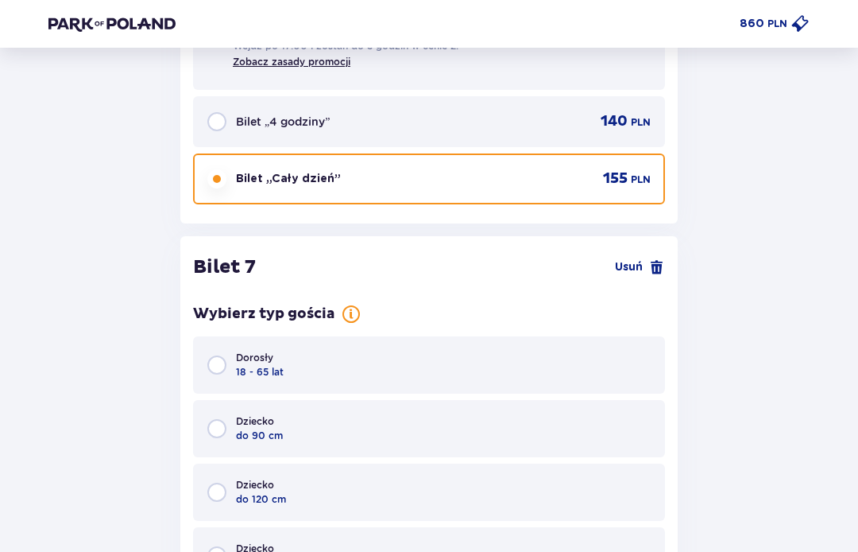
scroll to position [7681, 0]
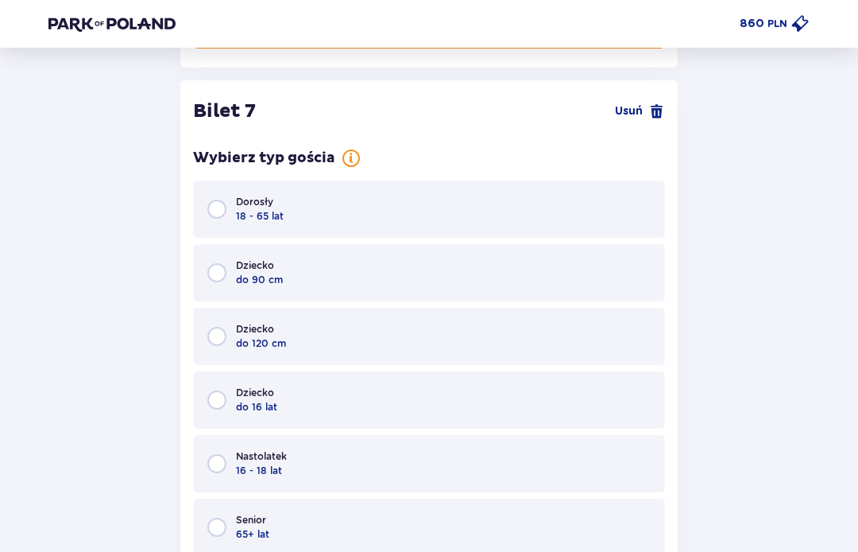
click at [207, 390] on input "radio" at bounding box center [216, 399] width 19 height 19
radio input "true"
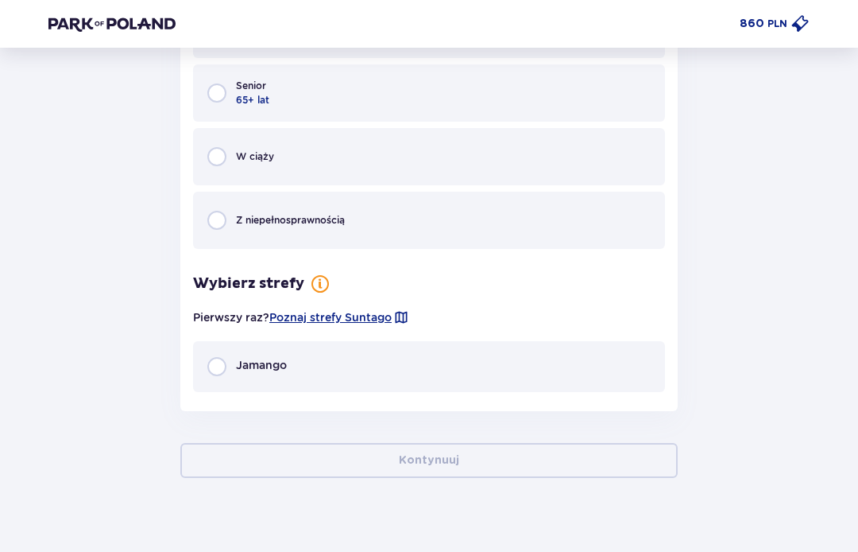
scroll to position [8117, 0]
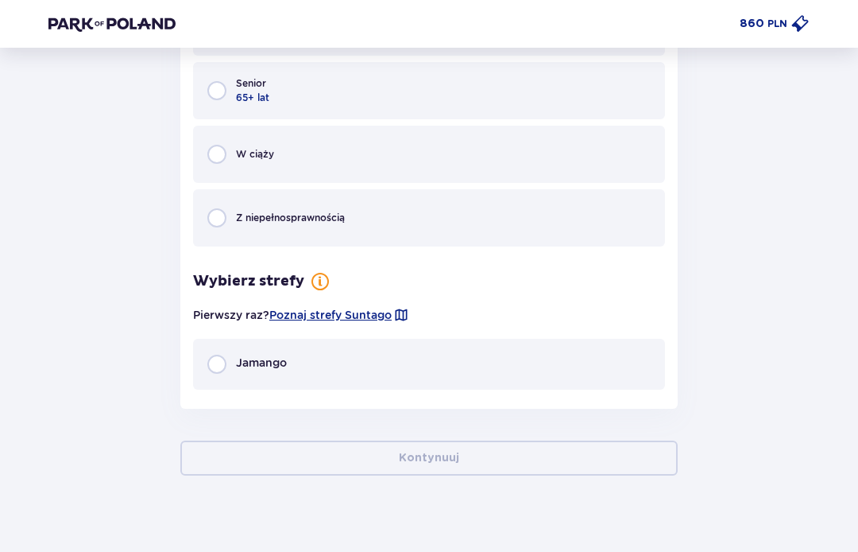
click at [212, 354] on input "radio" at bounding box center [216, 363] width 19 height 19
radio input "true"
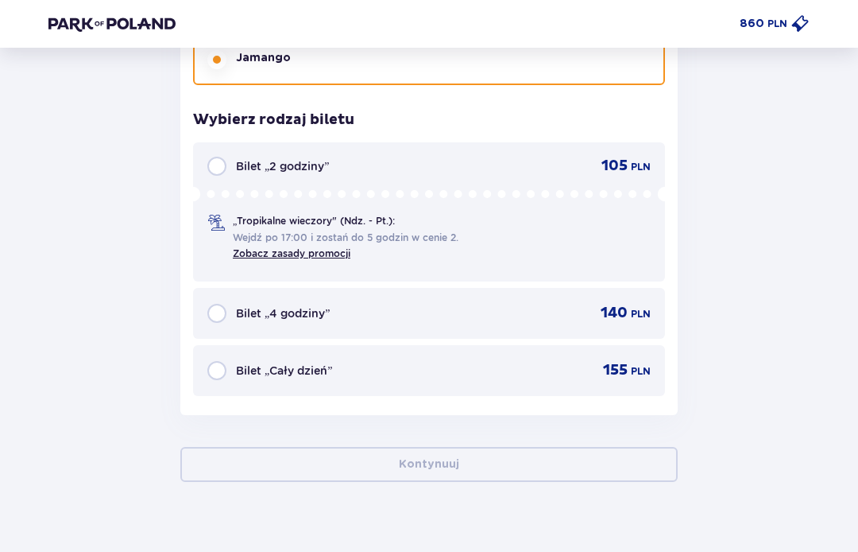
scroll to position [8424, 0]
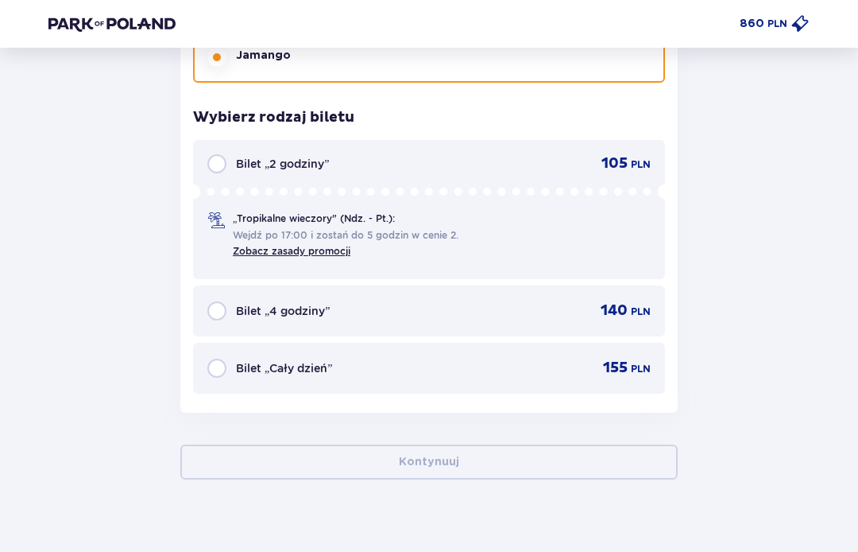
click at [209, 358] on input "radio" at bounding box center [216, 367] width 19 height 19
radio input "true"
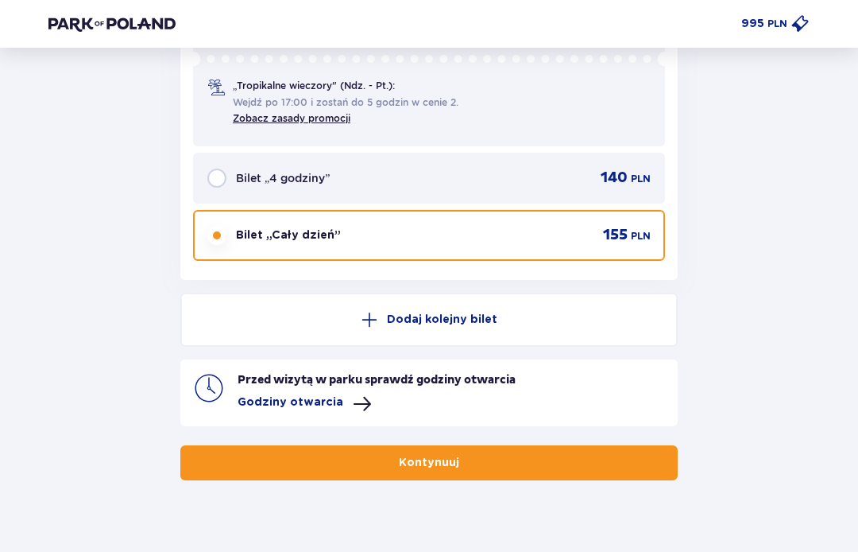
scroll to position [8558, 0]
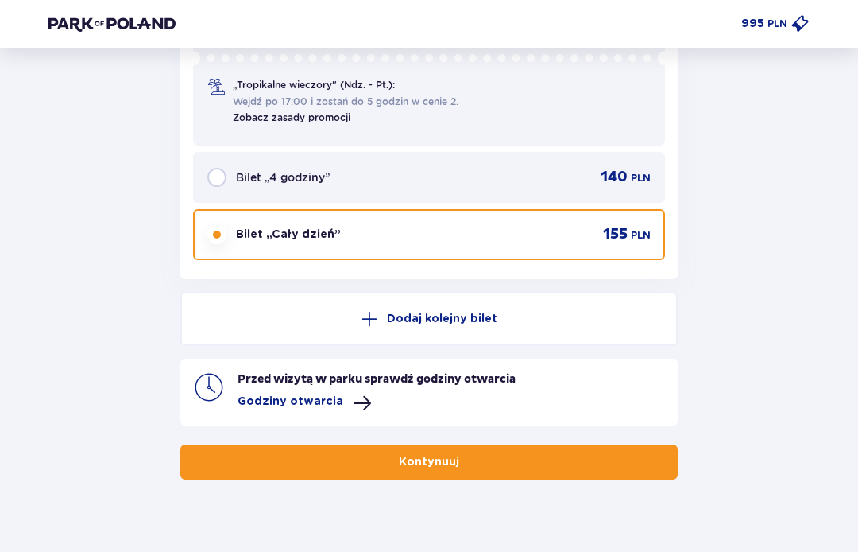
click at [408, 454] on p "Kontynuuj" at bounding box center [429, 462] width 60 height 16
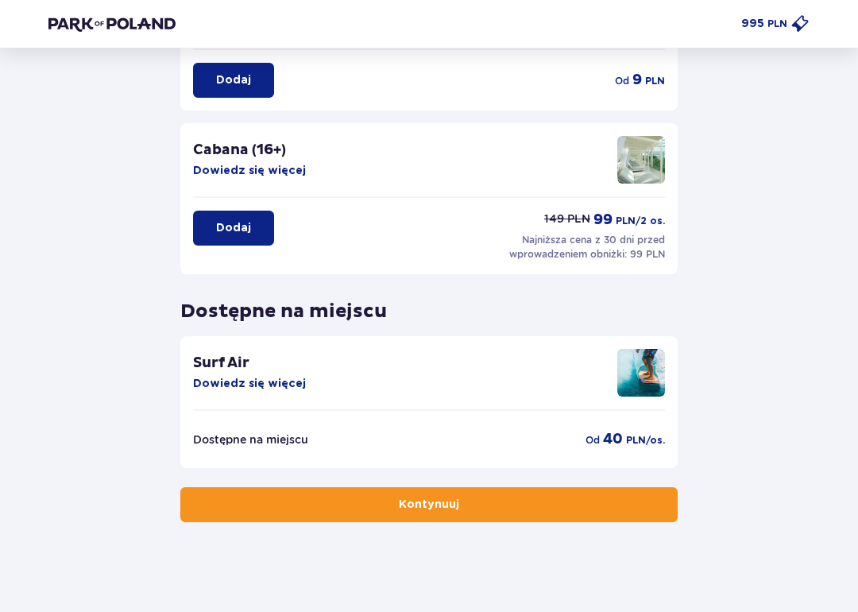
scroll to position [347, 0]
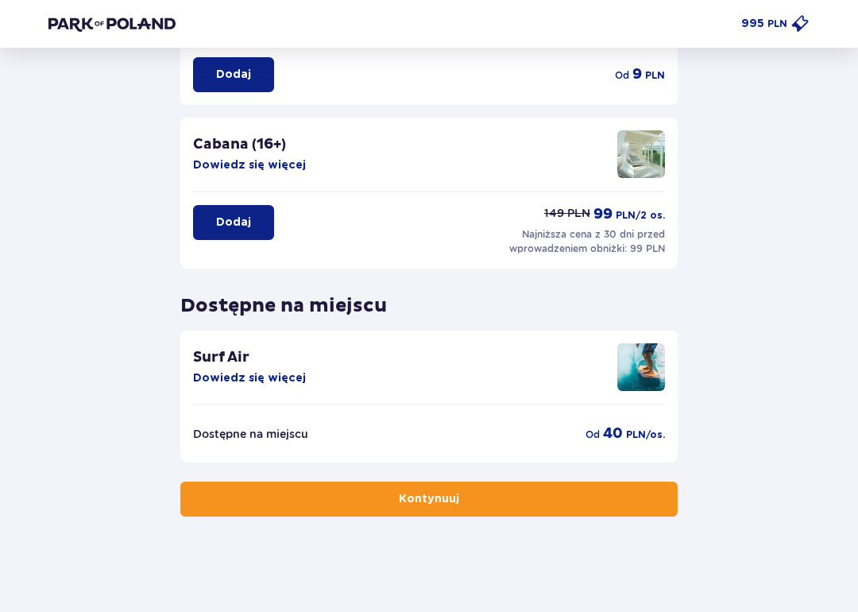
click at [323, 490] on button "Kontynuuj" at bounding box center [429, 499] width 498 height 35
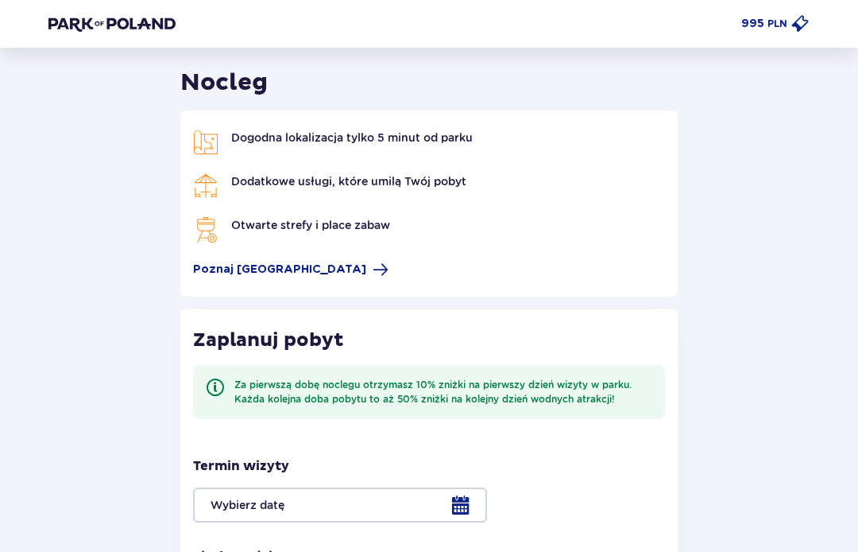
scroll to position [43, 0]
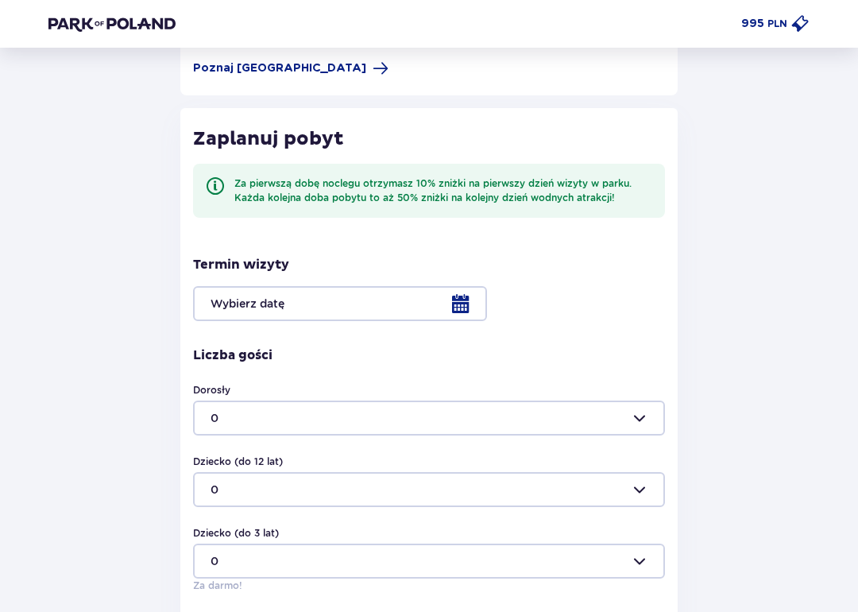
click at [462, 306] on div at bounding box center [429, 303] width 472 height 35
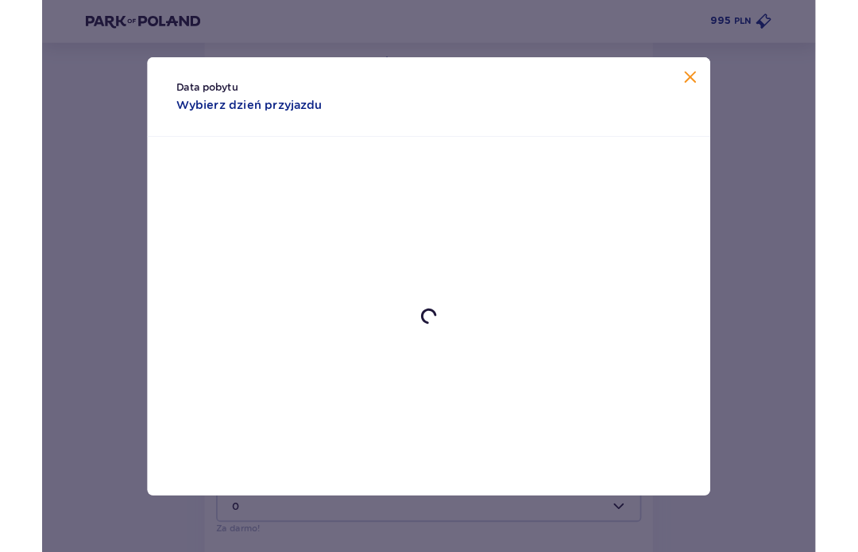
scroll to position [305, 0]
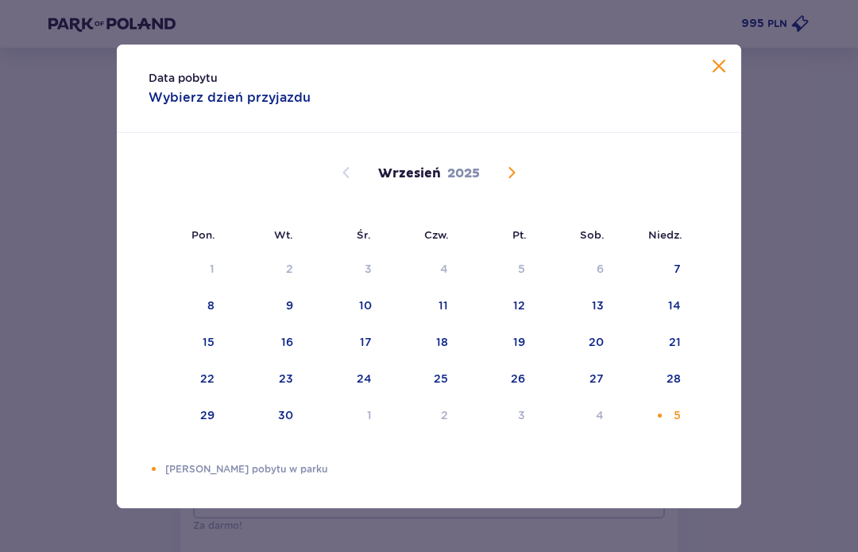
click at [668, 416] on div "5" at bounding box center [653, 415] width 77 height 35
click at [668, 421] on div "5" at bounding box center [653, 415] width 77 height 35
click at [663, 424] on div "5" at bounding box center [653, 415] width 77 height 35
click at [674, 411] on div "5" at bounding box center [677, 415] width 7 height 16
click at [673, 411] on div "5" at bounding box center [653, 415] width 77 height 35
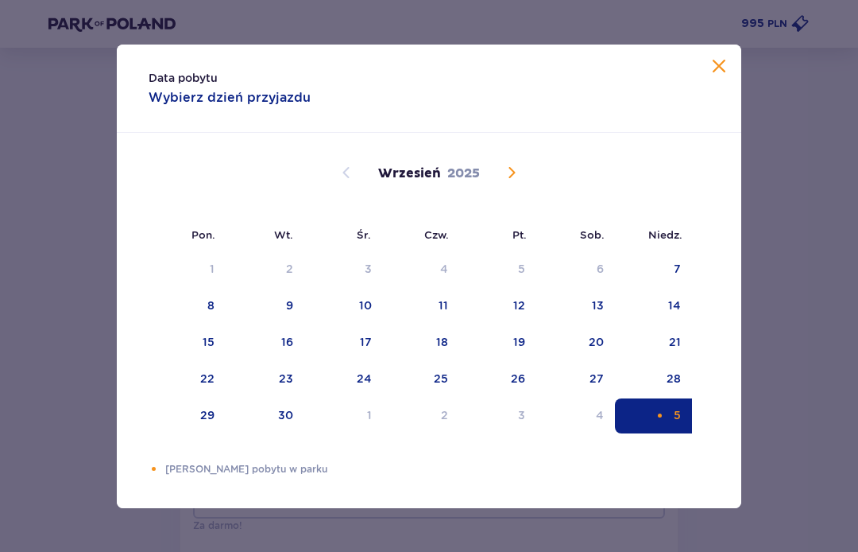
click at [669, 414] on div "5" at bounding box center [653, 415] width 77 height 35
click at [231, 109] on div "Data pobytu Wybierz dzień przyjazdu" at bounding box center [429, 89] width 625 height 88
click at [727, 88] on div "Data pobytu Wybierz dzień przyjazdu" at bounding box center [429, 89] width 625 height 88
click at [723, 76] on button at bounding box center [719, 67] width 19 height 20
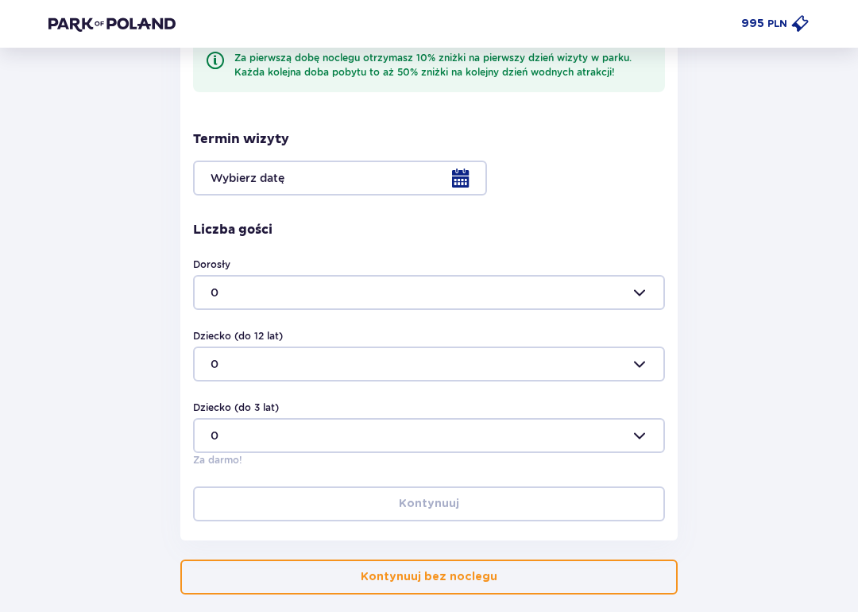
scroll to position [370, 0]
click at [476, 180] on div at bounding box center [429, 178] width 472 height 35
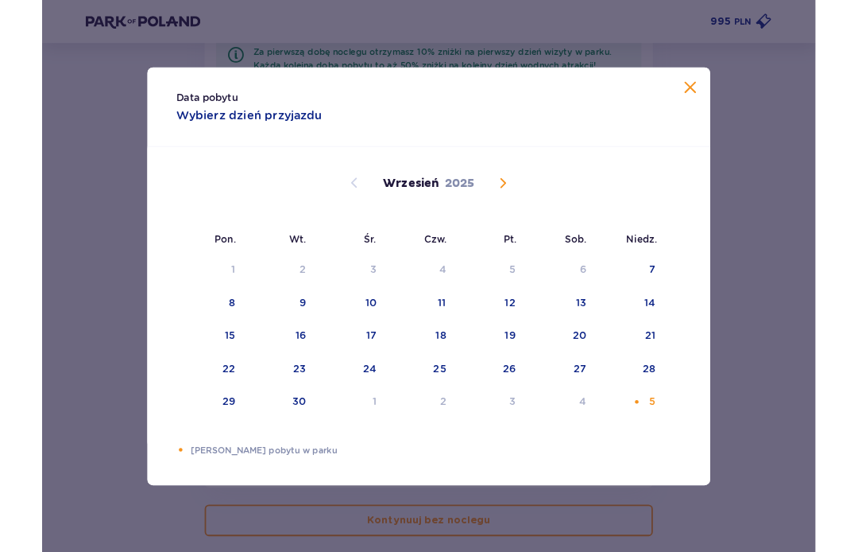
scroll to position [431, 0]
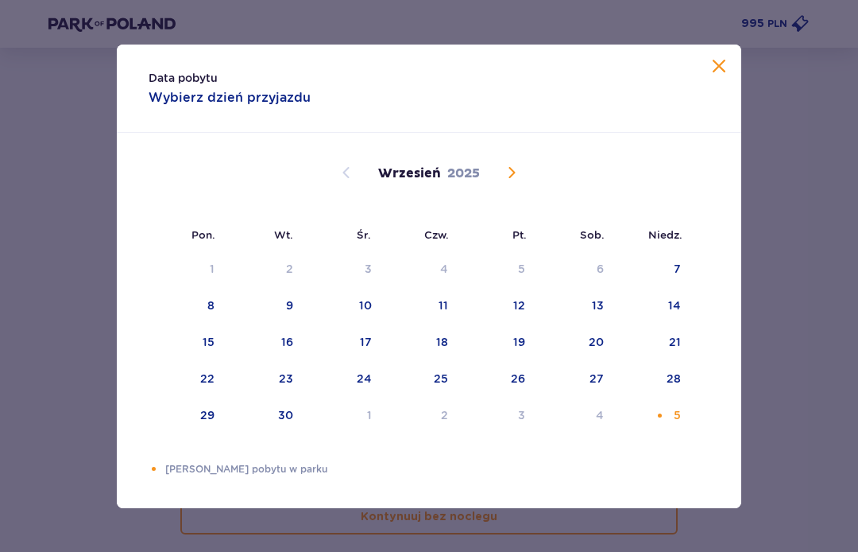
click at [507, 174] on span "Calendar" at bounding box center [511, 172] width 19 height 19
click at [685, 261] on div "5" at bounding box center [653, 269] width 77 height 35
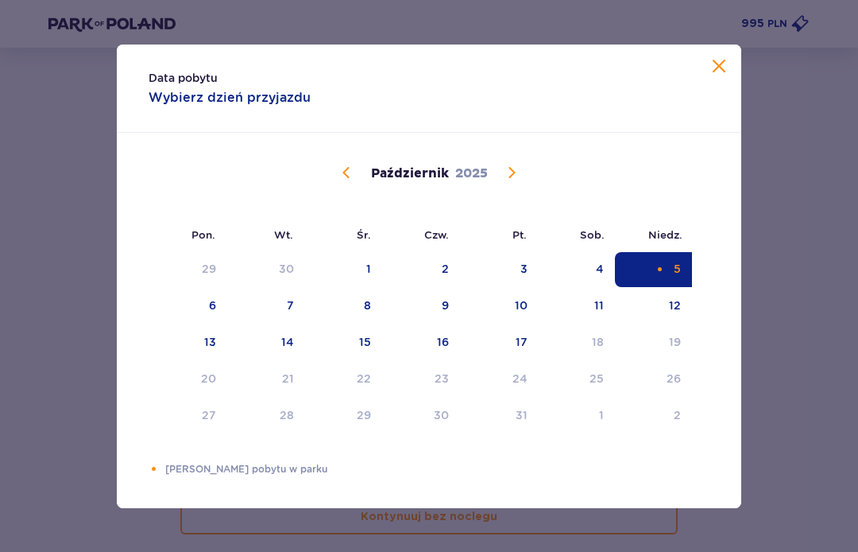
click at [658, 273] on div "Selected as start date. niedziela, 5 października 2025" at bounding box center [660, 269] width 10 height 10
click at [664, 273] on div "Selected as start date. niedziela, 5 października 2025" at bounding box center [660, 269] width 10 height 10
click at [663, 272] on div "Selected as start date. niedziela, 5 października 2025" at bounding box center [660, 269] width 10 height 10
click at [668, 270] on div "5" at bounding box center [653, 269] width 77 height 35
click at [668, 269] on div "5" at bounding box center [653, 269] width 77 height 35
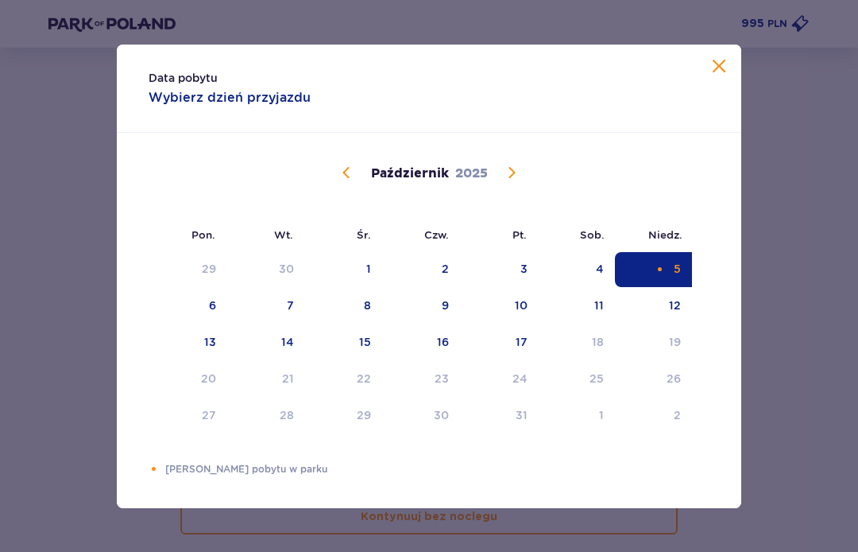
click at [666, 272] on div "5" at bounding box center [653, 269] width 77 height 35
click at [666, 271] on div "5" at bounding box center [653, 269] width 77 height 35
click at [667, 264] on div "5" at bounding box center [653, 269] width 77 height 35
click at [666, 264] on div "5" at bounding box center [653, 269] width 77 height 35
click at [673, 276] on div "5" at bounding box center [653, 269] width 77 height 35
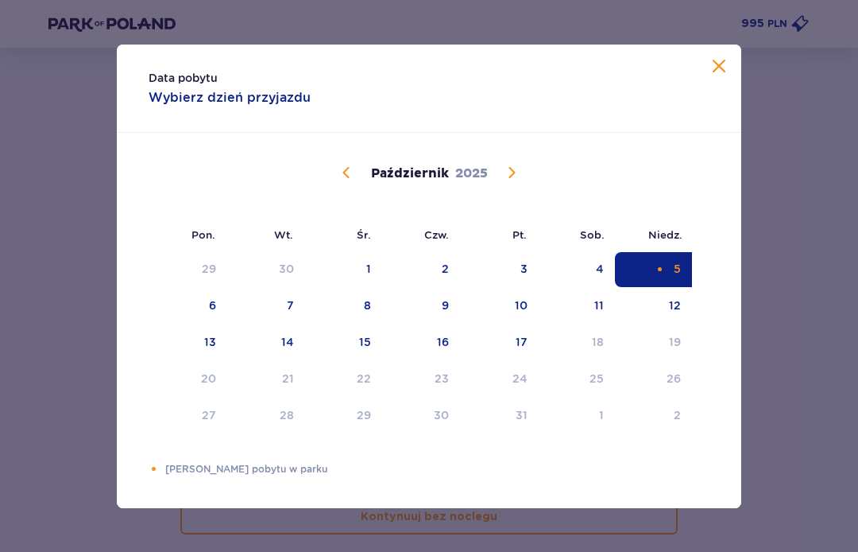
click at [791, 341] on div "Data pobytu Wybierz dzień przyjazdu Pon. Wt. Śr. Czw. Pt. Sob. [GEOGRAPHIC_DATA…" at bounding box center [429, 276] width 858 height 552
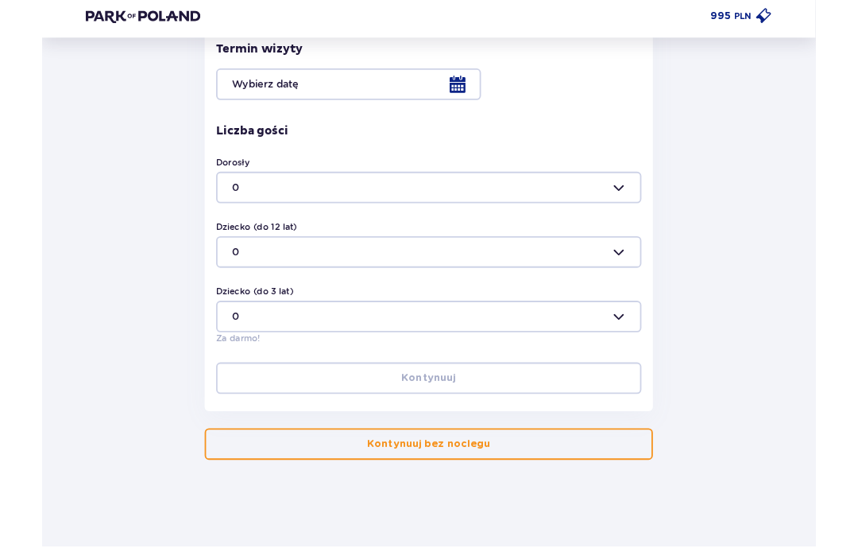
scroll to position [443, 0]
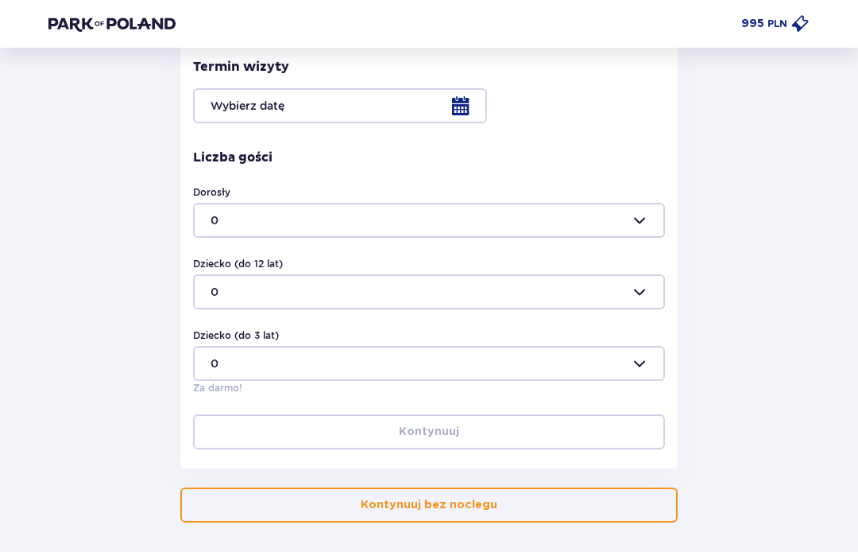
click at [213, 224] on div at bounding box center [429, 220] width 472 height 35
click at [205, 323] on span "2" at bounding box center [429, 330] width 469 height 32
click at [212, 212] on div at bounding box center [429, 220] width 472 height 35
click at [204, 352] on span "3" at bounding box center [429, 362] width 469 height 32
type input "3"
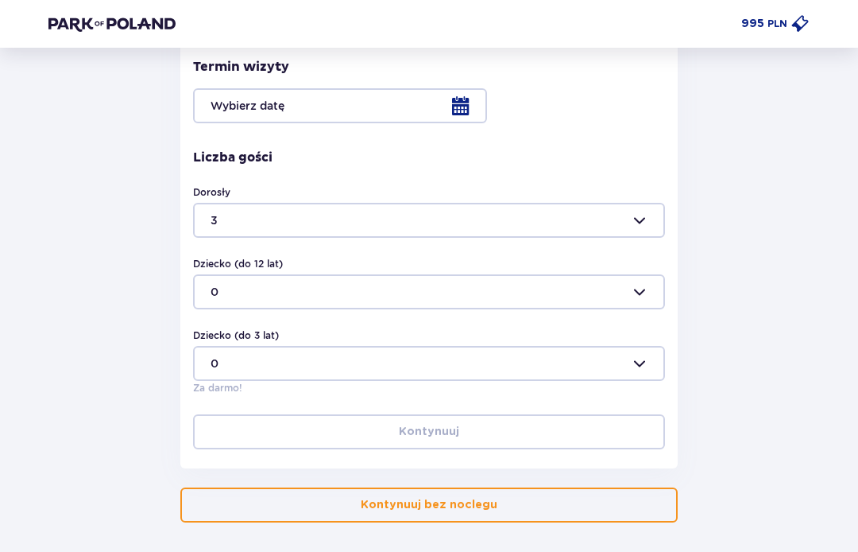
click at [215, 292] on div at bounding box center [429, 291] width 472 height 35
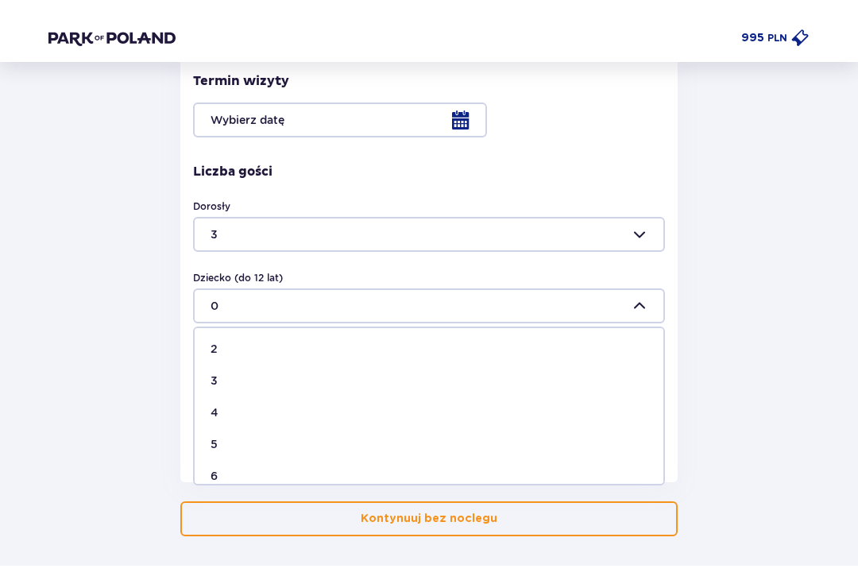
scroll to position [77, 0]
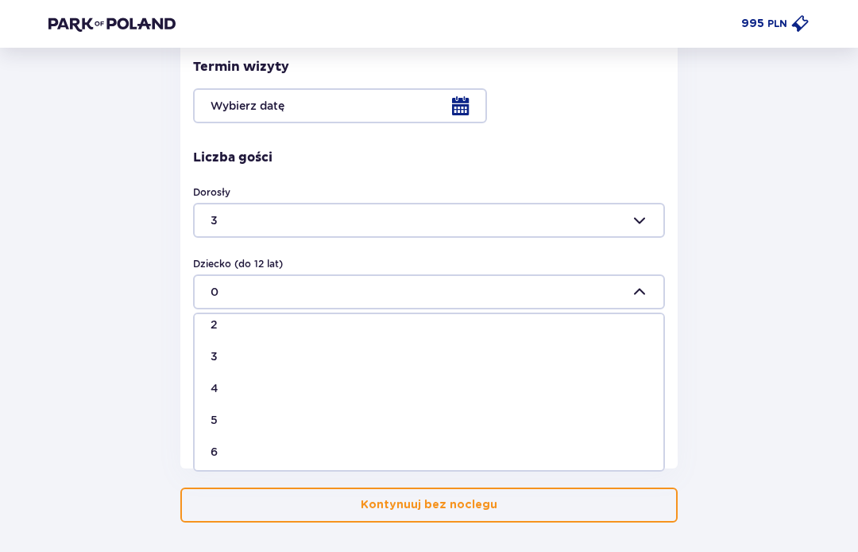
click at [209, 385] on span "4" at bounding box center [429, 388] width 469 height 32
type input "4"
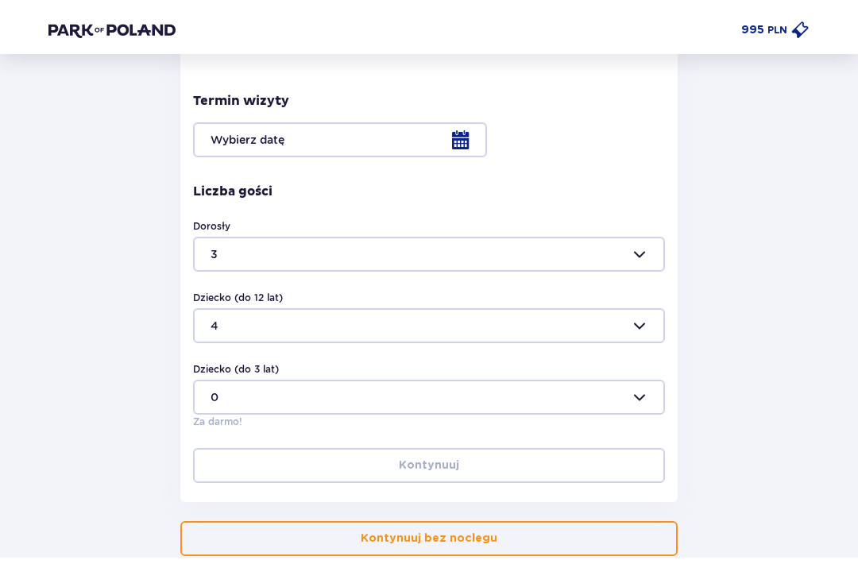
scroll to position [416, 0]
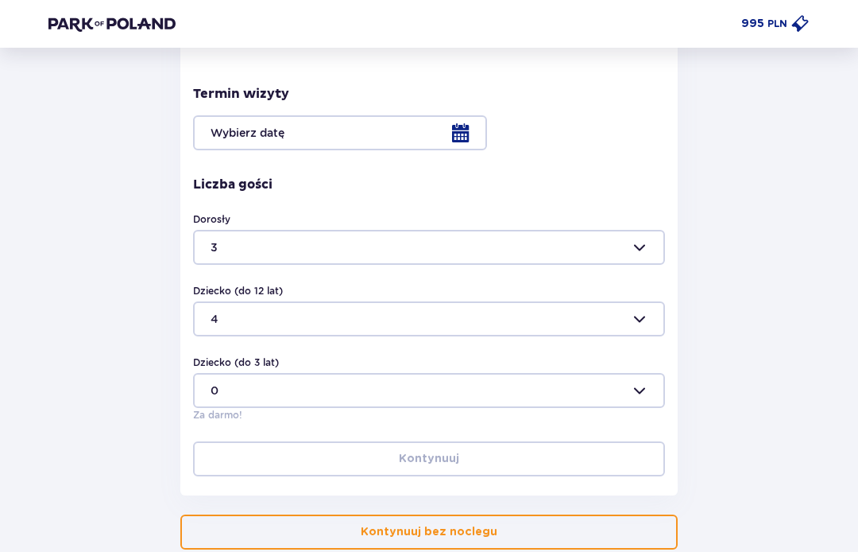
click at [486, 144] on div at bounding box center [429, 132] width 472 height 35
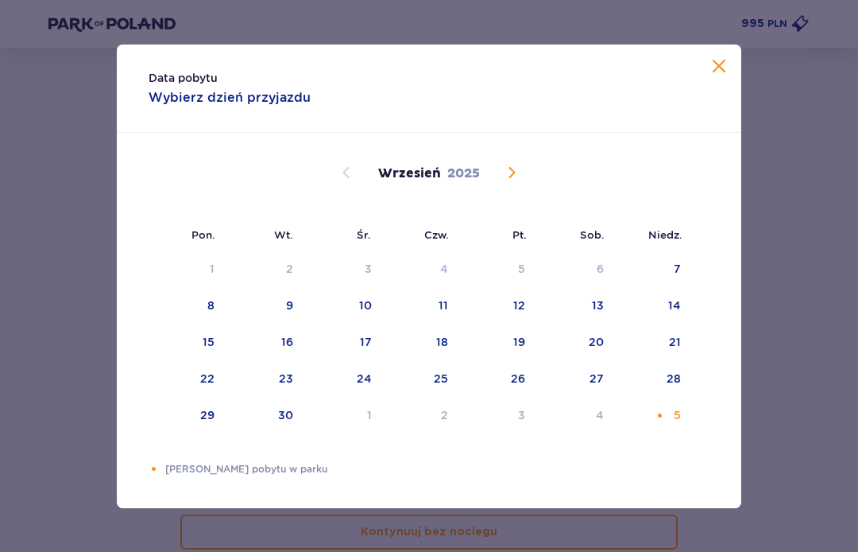
click at [665, 420] on div "Choose niedziela, 5 października 2025 as your check-in date. It’s available." at bounding box center [660, 415] width 10 height 10
click at [667, 419] on div "5" at bounding box center [653, 415] width 77 height 35
click at [657, 425] on div "5" at bounding box center [653, 415] width 77 height 35
click at [656, 424] on div "5" at bounding box center [653, 415] width 77 height 35
click at [666, 424] on div "5" at bounding box center [653, 415] width 77 height 35
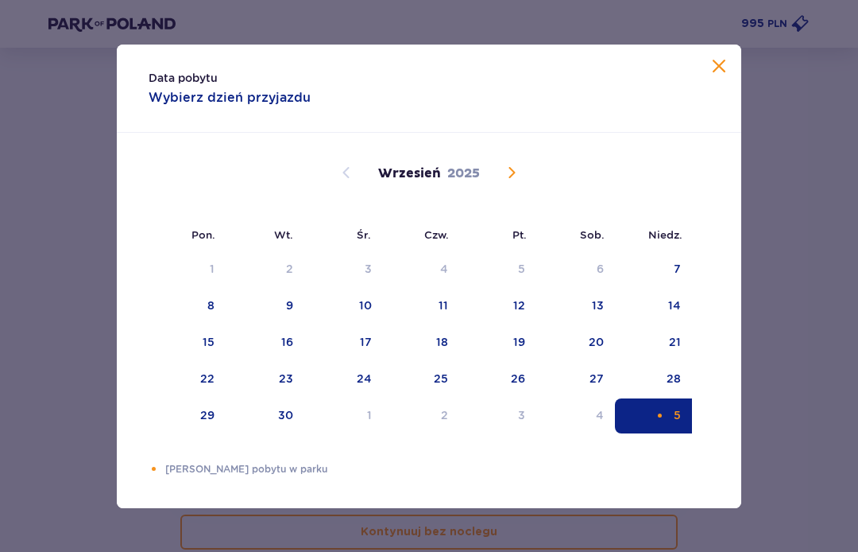
click at [666, 424] on div "5" at bounding box center [653, 415] width 77 height 35
click at [670, 425] on div "5" at bounding box center [653, 415] width 77 height 35
click at [670, 424] on div "5" at bounding box center [653, 415] width 77 height 35
click at [671, 428] on div "5" at bounding box center [653, 415] width 77 height 35
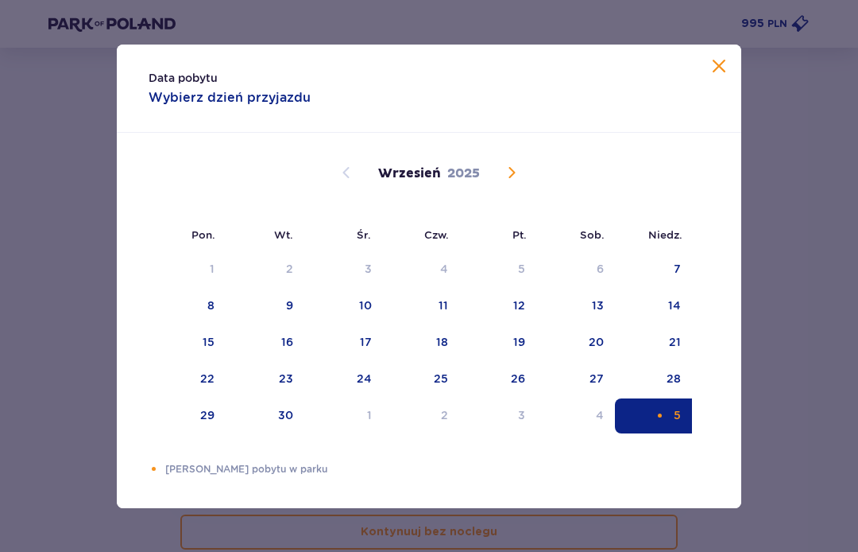
click at [669, 426] on div "5" at bounding box center [653, 415] width 77 height 35
click at [513, 168] on span "Calendar" at bounding box center [511, 172] width 19 height 19
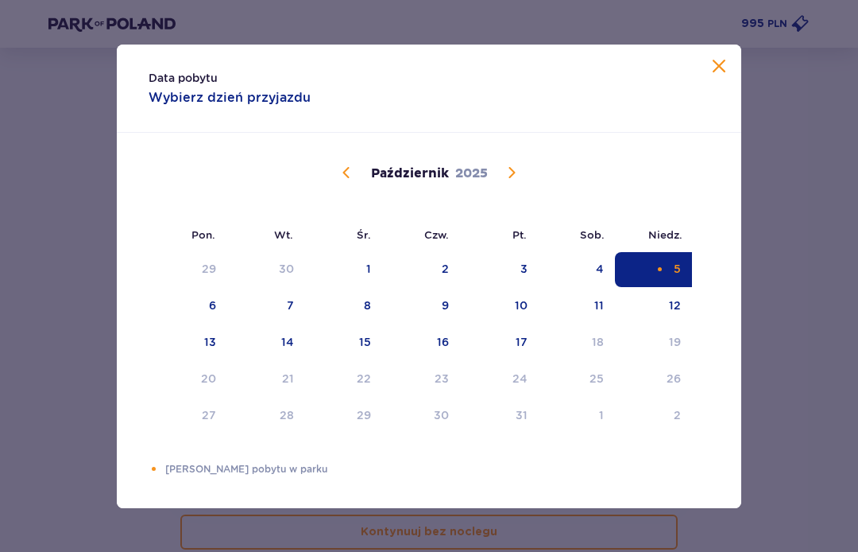
click at [658, 268] on div "Selected as start date. niedziela, 5 października 2025" at bounding box center [660, 269] width 10 height 10
click at [671, 274] on div "5" at bounding box center [653, 269] width 77 height 35
click at [670, 273] on div "5" at bounding box center [653, 269] width 77 height 35
click at [723, 64] on span at bounding box center [719, 66] width 19 height 19
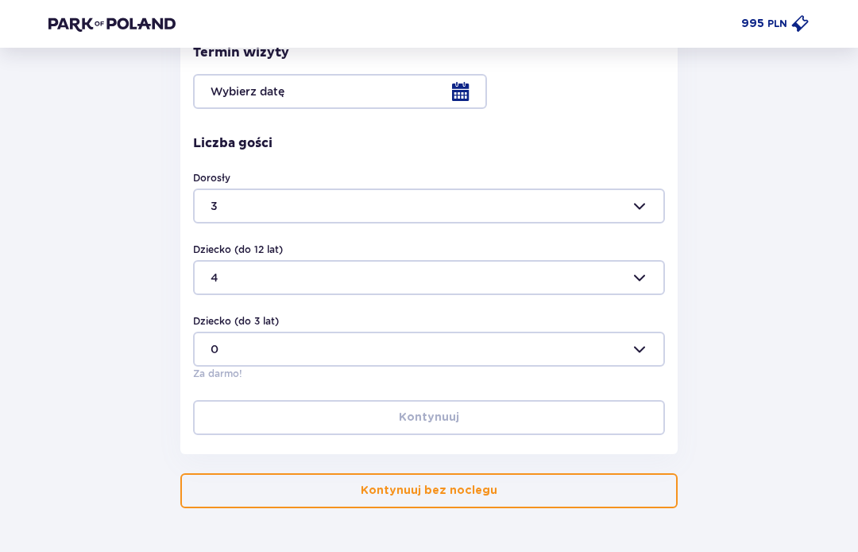
scroll to position [457, 0]
click at [319, 483] on button "Kontynuuj bez noclegu" at bounding box center [429, 490] width 498 height 35
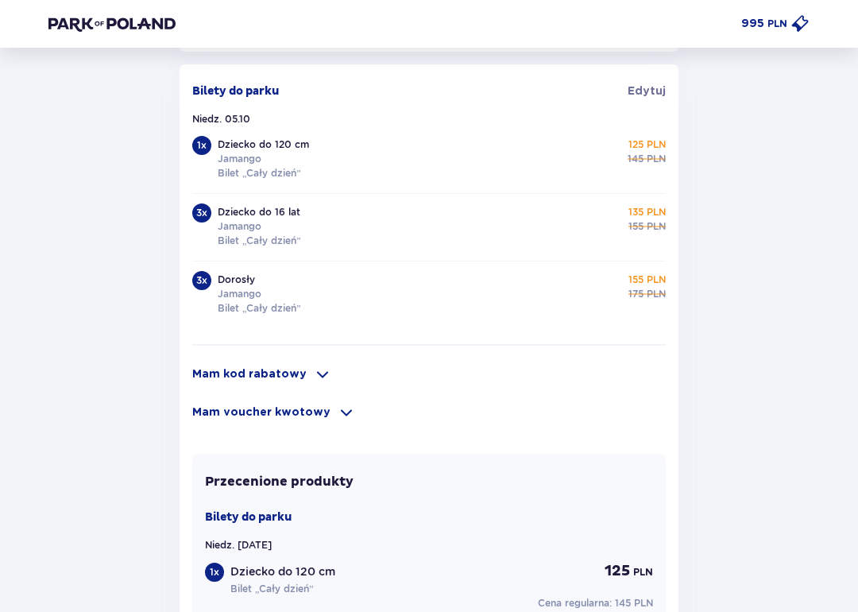
scroll to position [1040, 0]
click at [225, 378] on p "Mam kod rabatowy" at bounding box center [249, 374] width 114 height 16
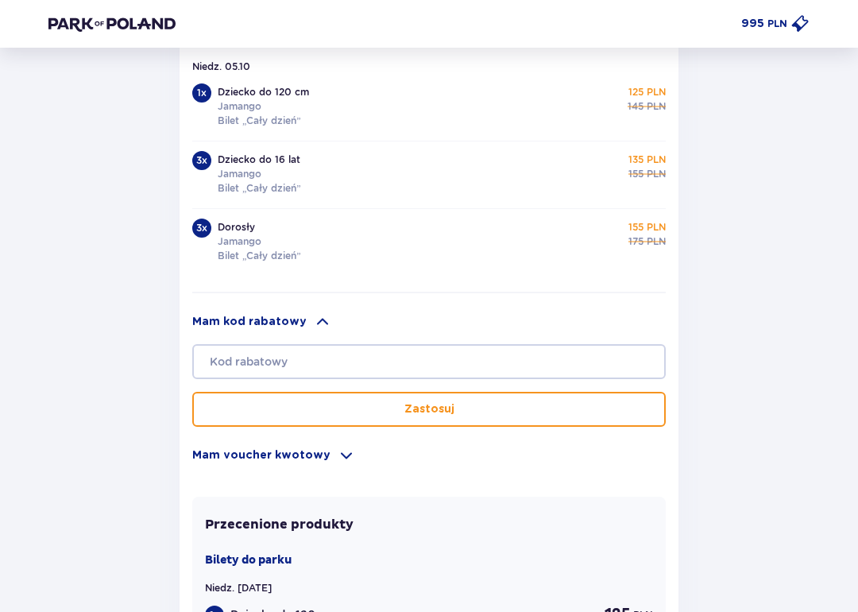
scroll to position [1091, 0]
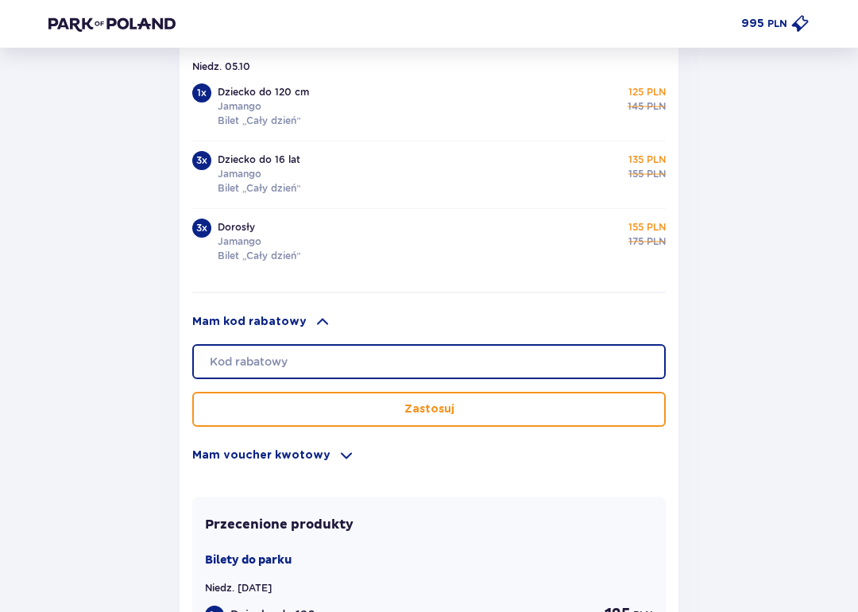
click at [217, 369] on input "text" at bounding box center [429, 361] width 474 height 35
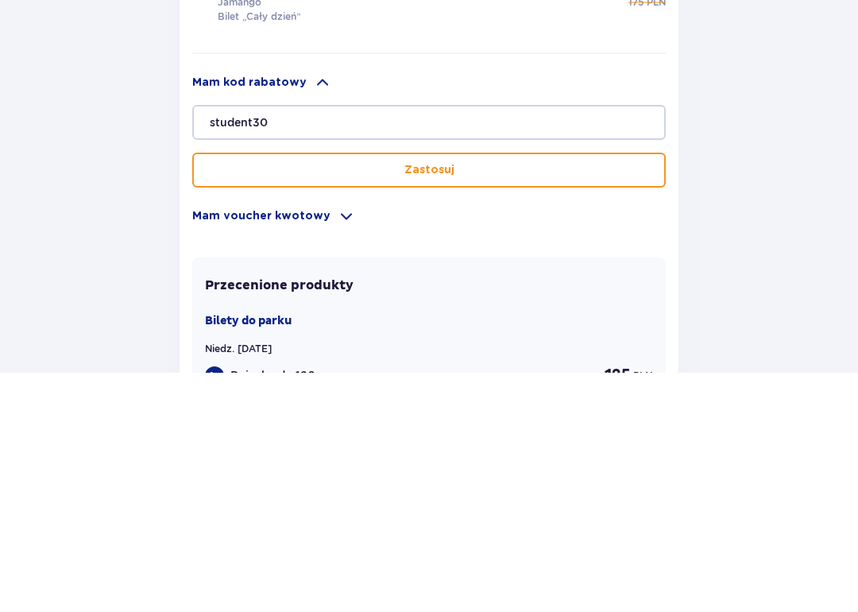
click at [434, 392] on button "Zastosuj" at bounding box center [429, 409] width 474 height 35
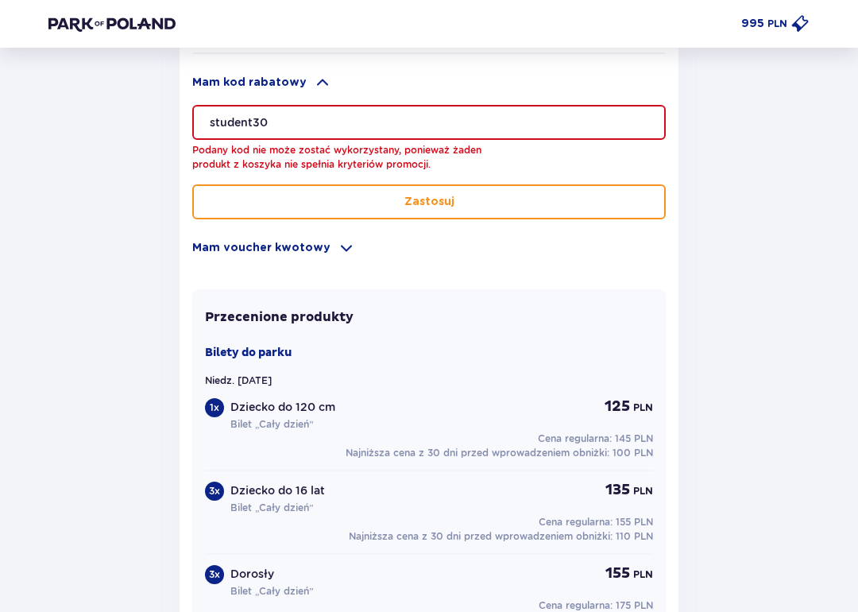
click at [209, 122] on input "student30" at bounding box center [429, 122] width 474 height 35
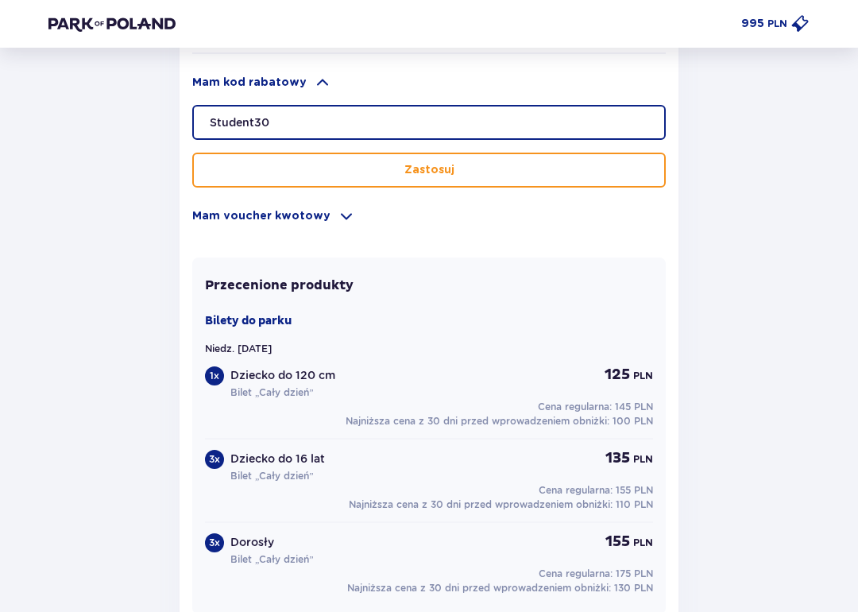
type input "Student30"
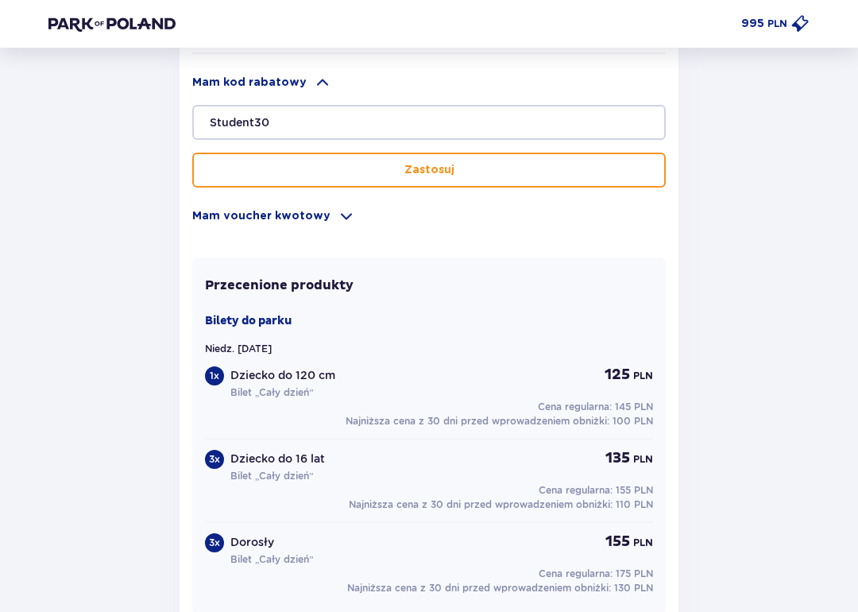
click at [419, 171] on p "Zastosuj" at bounding box center [430, 170] width 50 height 16
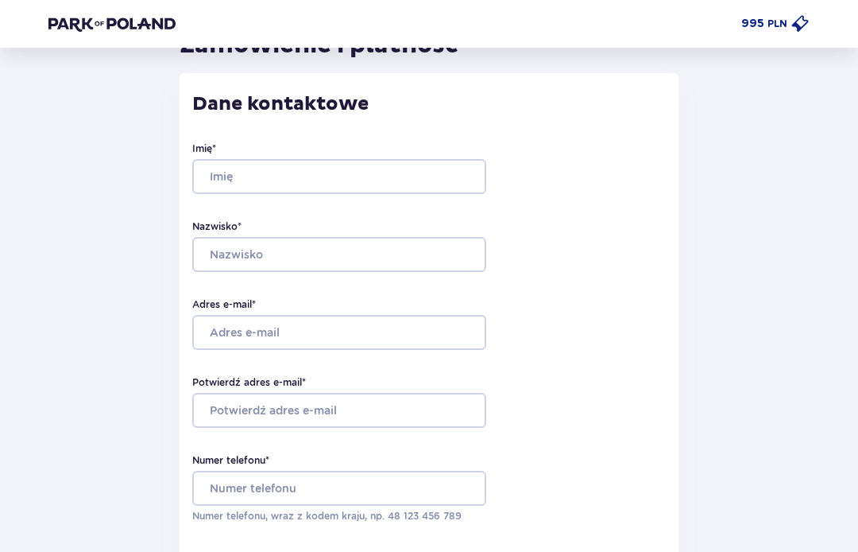
scroll to position [0, 0]
